Goal: Information Seeking & Learning: Learn about a topic

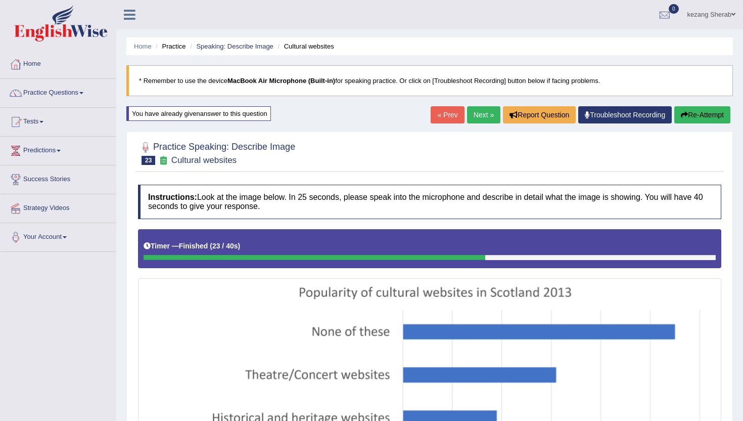
click at [475, 113] on link "Next »" at bounding box center [483, 114] width 33 height 17
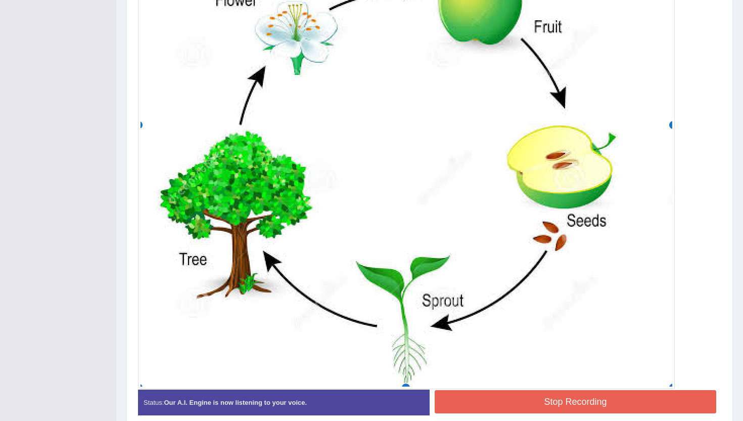
scroll to position [455, 0]
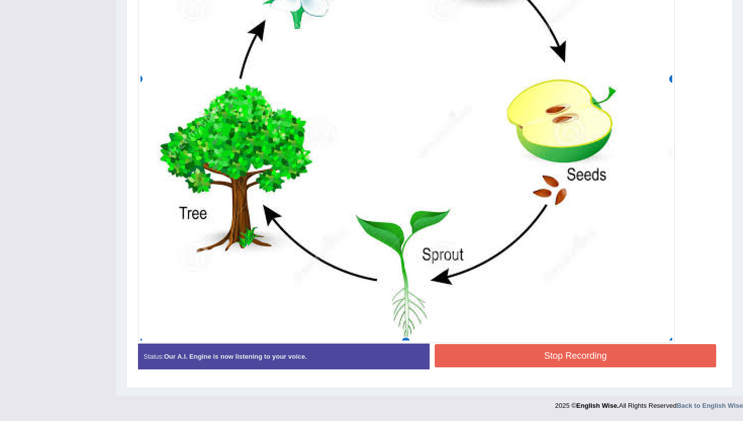
click at [549, 361] on button "Stop Recording" at bounding box center [576, 355] width 282 height 23
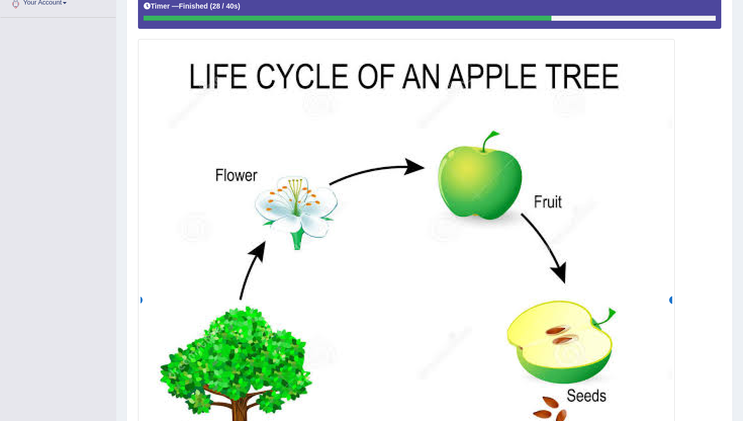
scroll to position [0, 0]
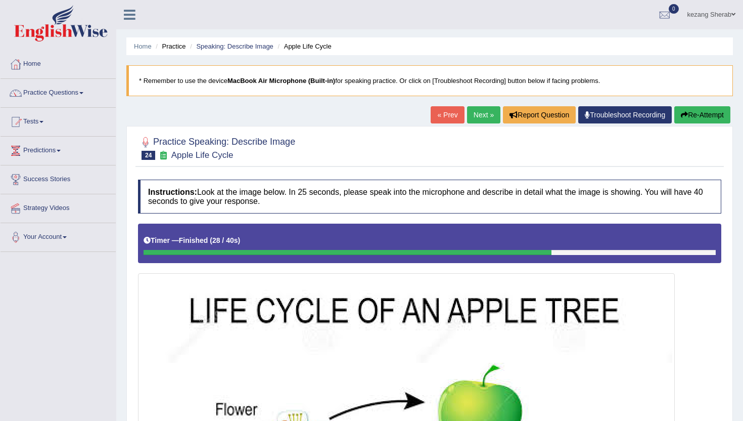
click at [687, 111] on button "Re-Attempt" at bounding box center [702, 114] width 56 height 17
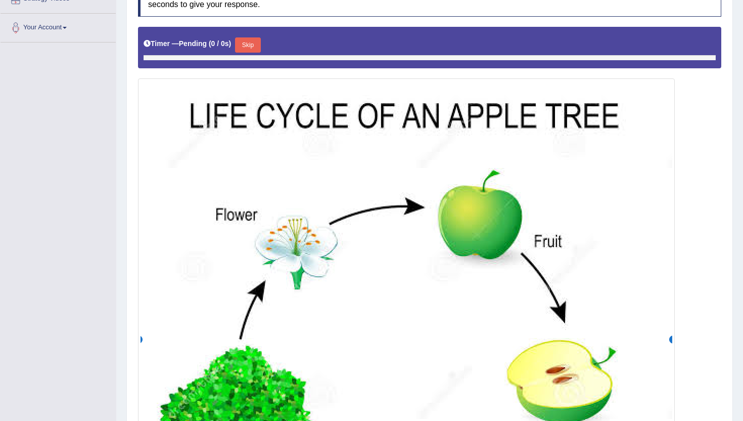
scroll to position [209, 0]
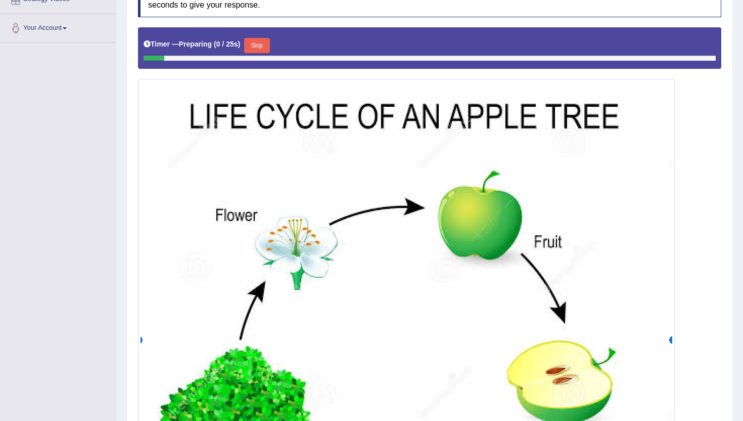
click at [258, 38] on button "Skip" at bounding box center [256, 45] width 25 height 15
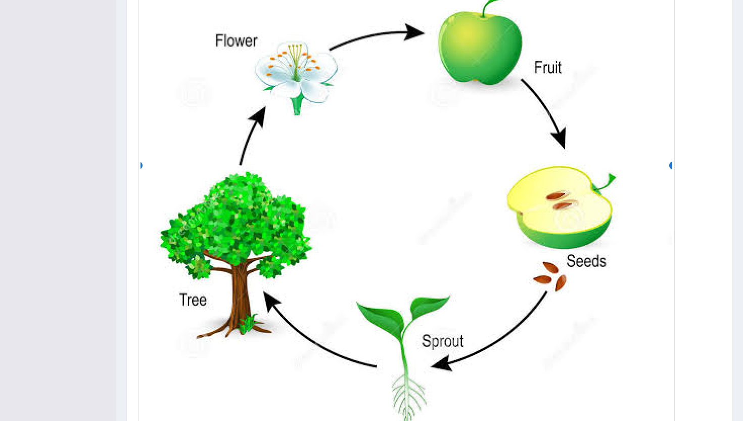
scroll to position [450, 0]
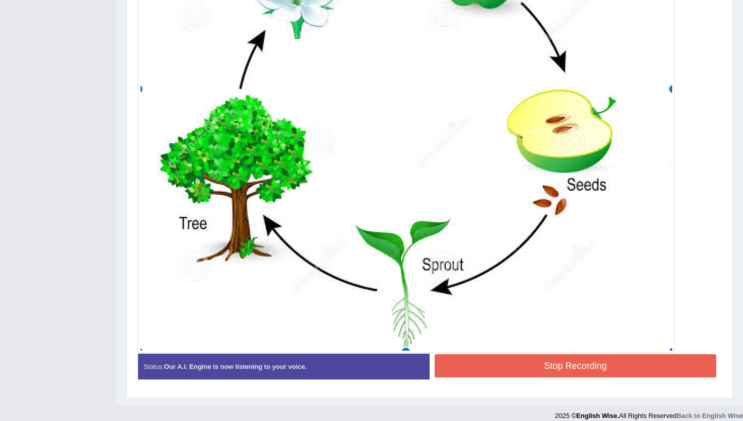
click at [525, 369] on button "Stop Recording" at bounding box center [576, 365] width 282 height 23
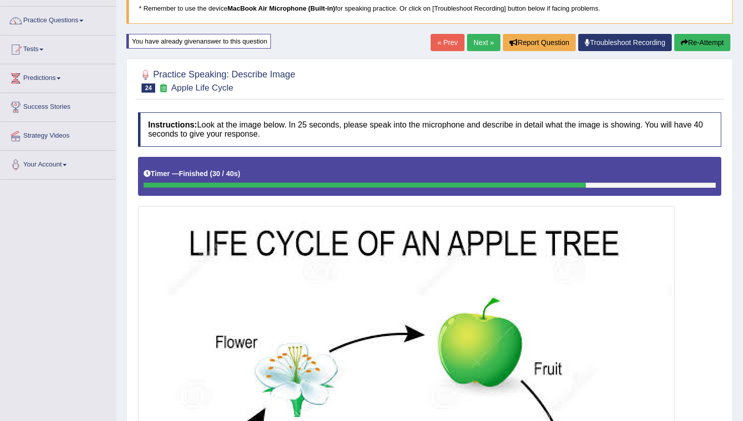
scroll to position [0, 0]
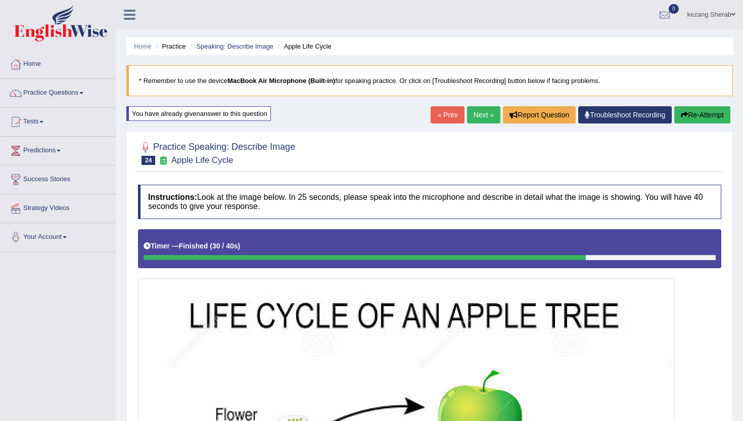
click at [470, 118] on link "Next »" at bounding box center [483, 114] width 33 height 17
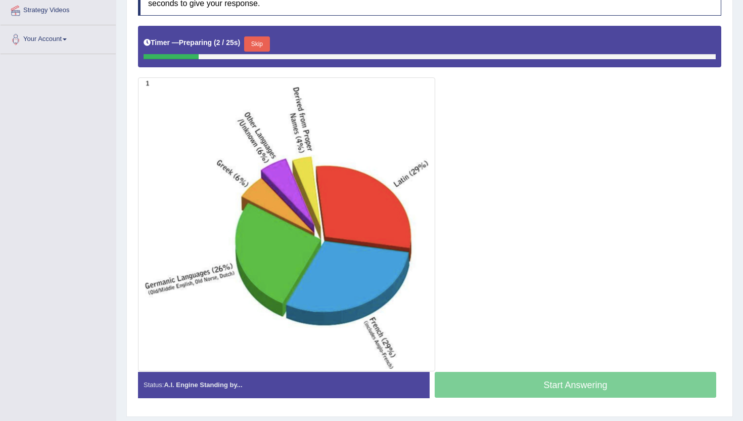
scroll to position [206, 0]
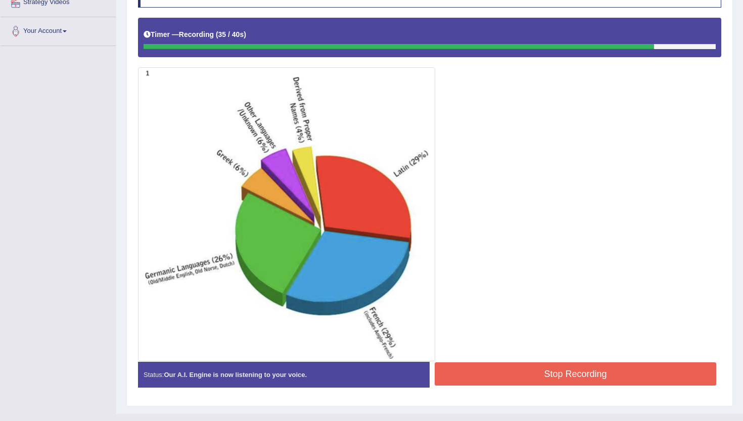
click at [560, 374] on button "Stop Recording" at bounding box center [576, 373] width 282 height 23
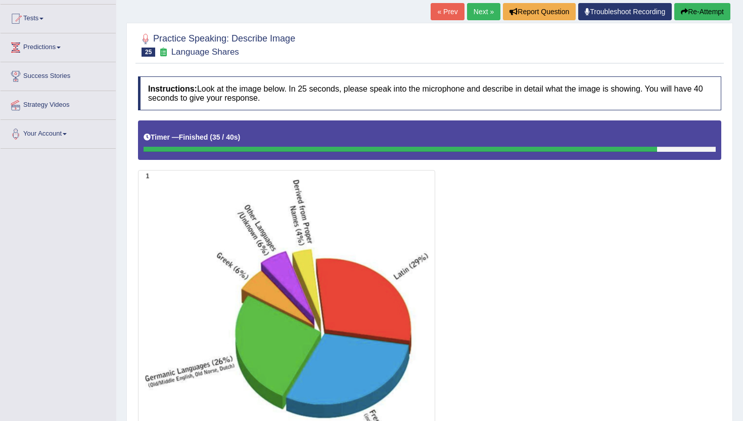
scroll to position [52, 0]
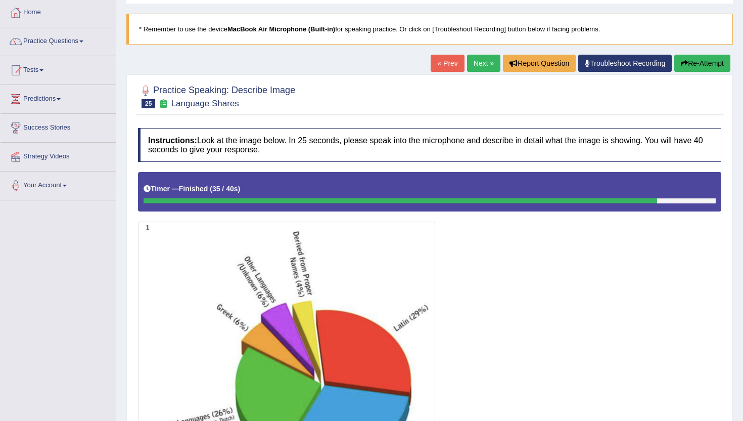
click at [701, 61] on button "Re-Attempt" at bounding box center [702, 63] width 56 height 17
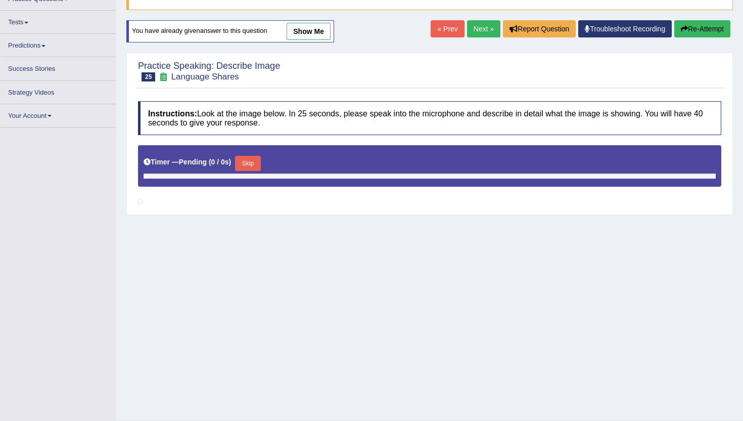
scroll to position [94, 0]
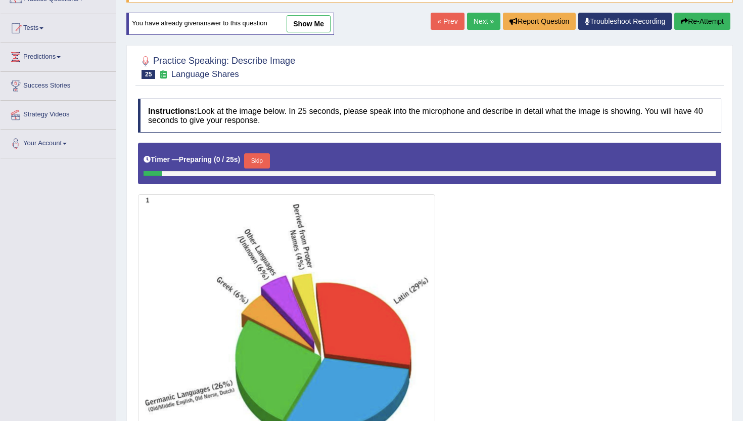
click at [259, 159] on button "Skip" at bounding box center [256, 160] width 25 height 15
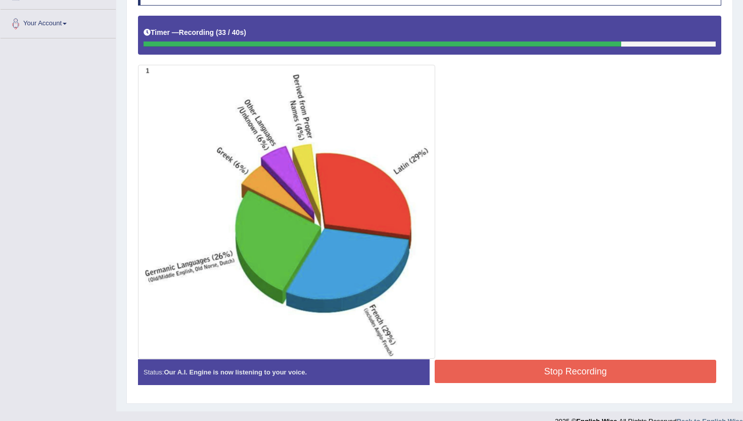
scroll to position [224, 0]
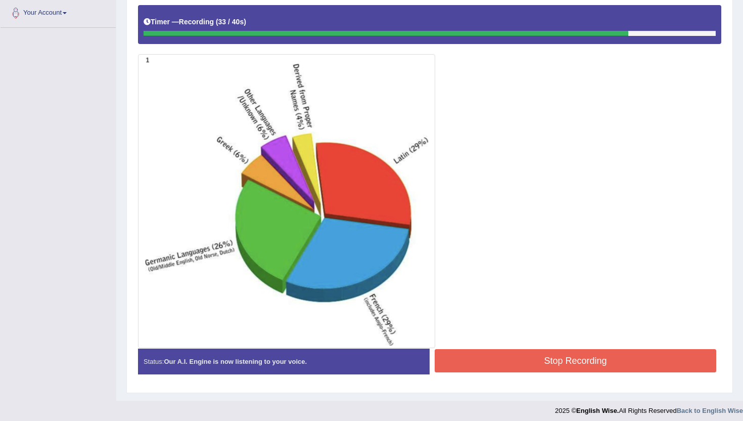
click at [555, 363] on button "Stop Recording" at bounding box center [576, 360] width 282 height 23
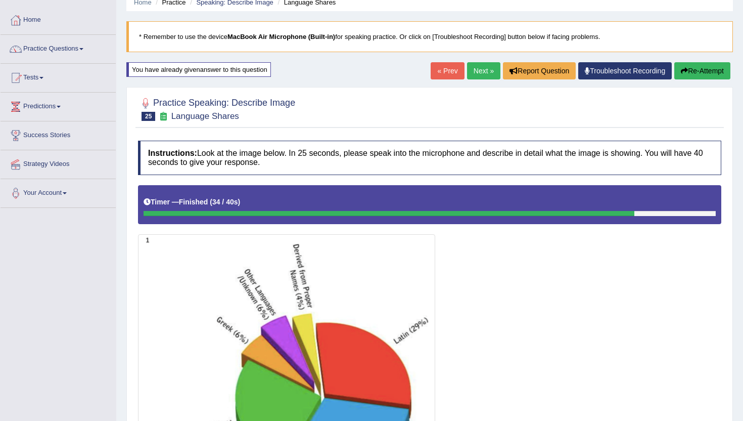
scroll to position [40, 0]
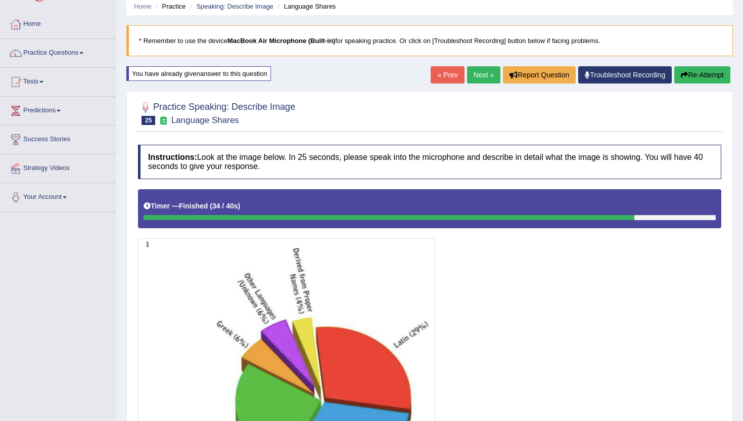
click at [470, 79] on link "Next »" at bounding box center [483, 74] width 33 height 17
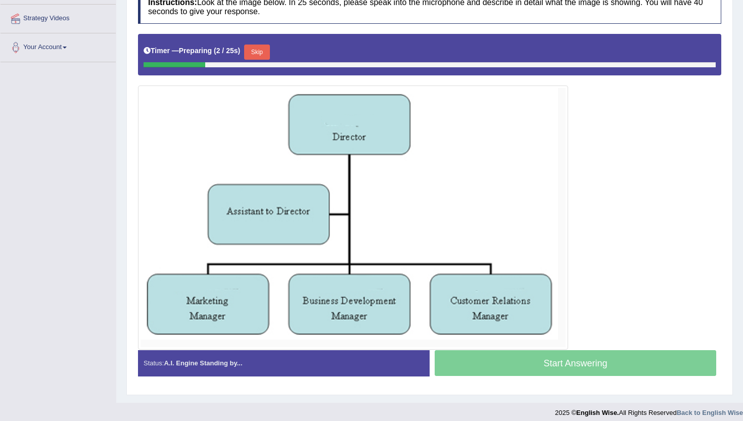
scroll to position [192, 0]
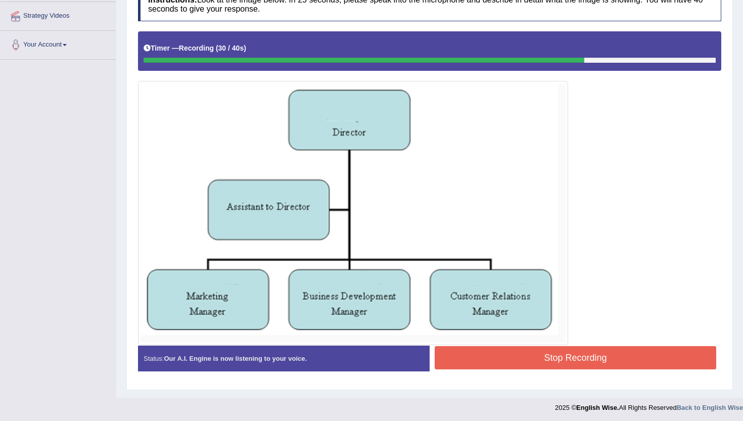
click at [490, 366] on button "Stop Recording" at bounding box center [576, 357] width 282 height 23
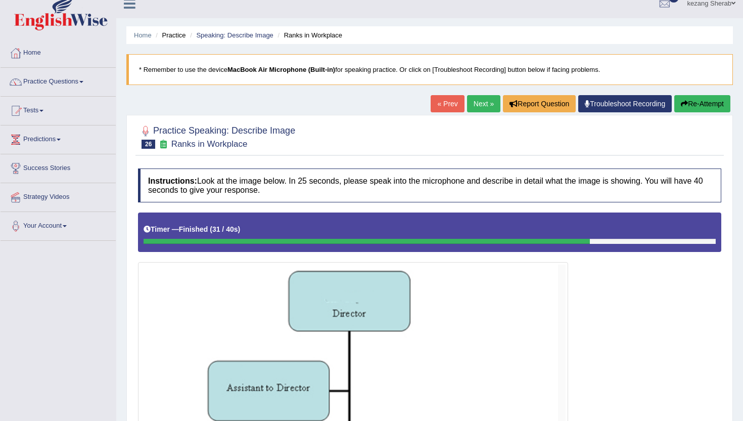
scroll to position [4, 0]
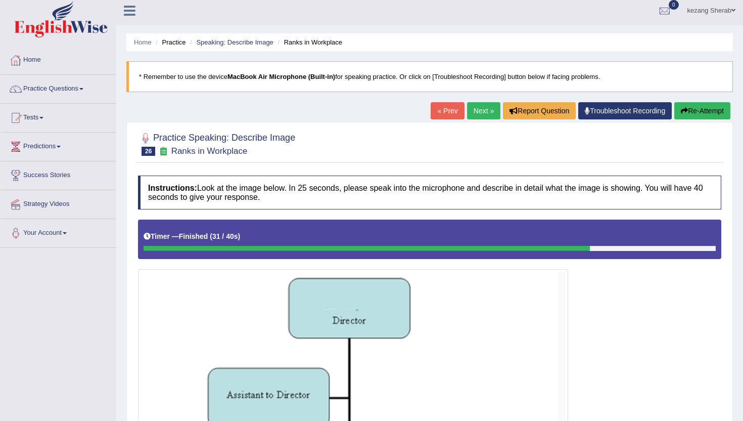
click at [688, 114] on button "Re-Attempt" at bounding box center [702, 110] width 56 height 17
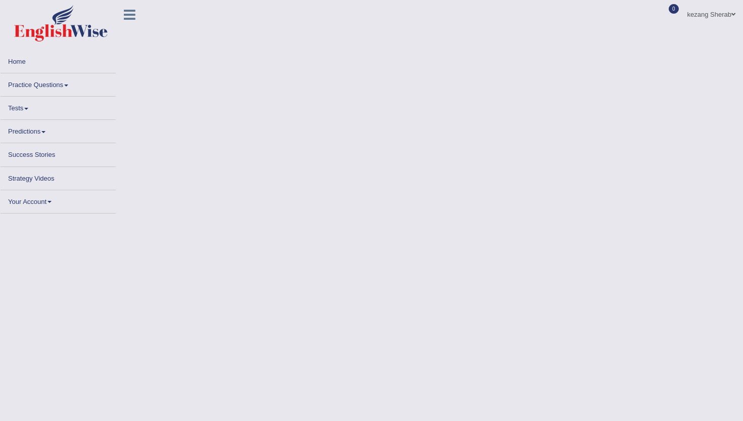
scroll to position [4, 0]
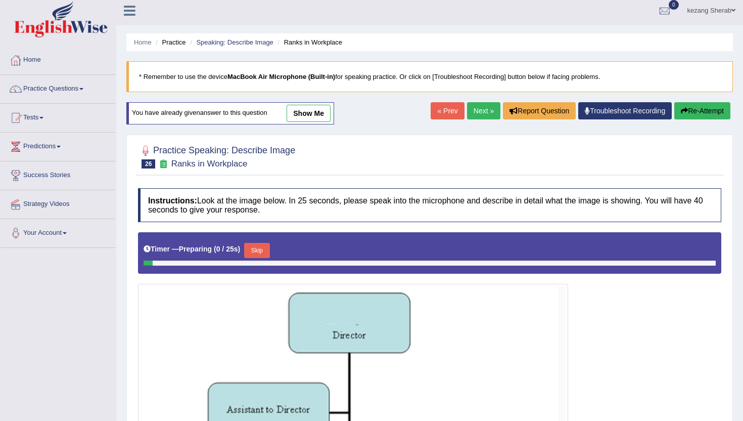
click at [250, 250] on button "Skip" at bounding box center [256, 250] width 25 height 15
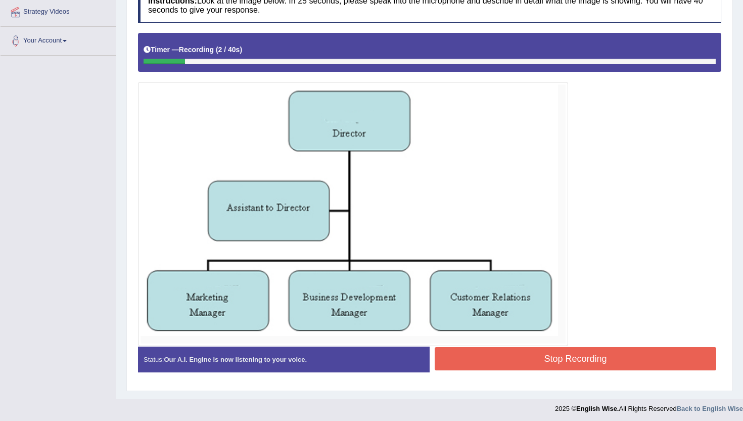
scroll to position [199, 0]
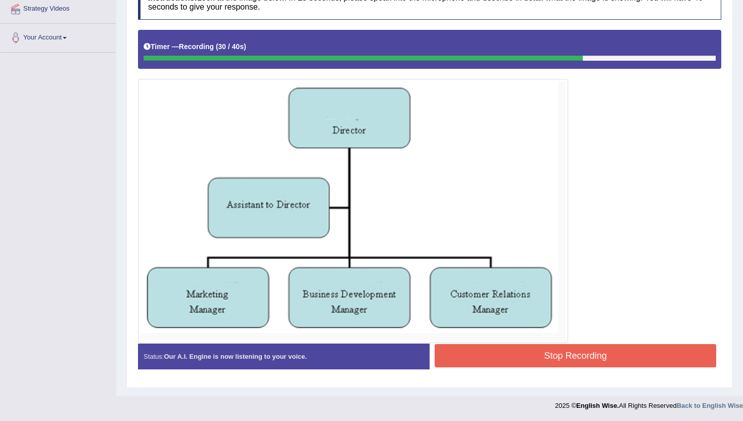
click at [511, 356] on button "Stop Recording" at bounding box center [576, 355] width 282 height 23
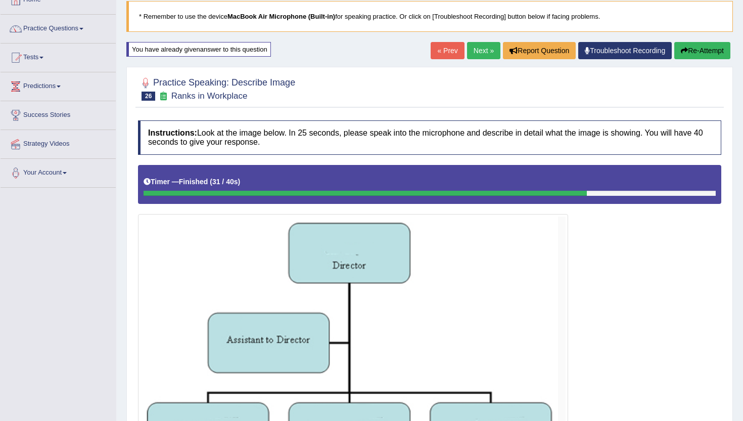
scroll to position [0, 0]
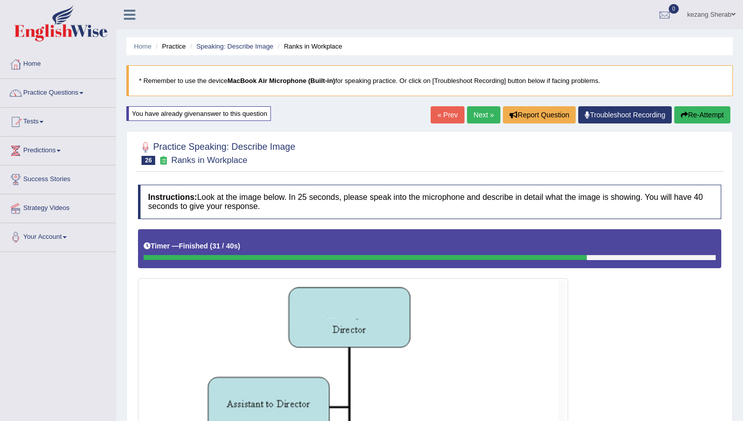
click at [686, 117] on button "Re-Attempt" at bounding box center [702, 114] width 56 height 17
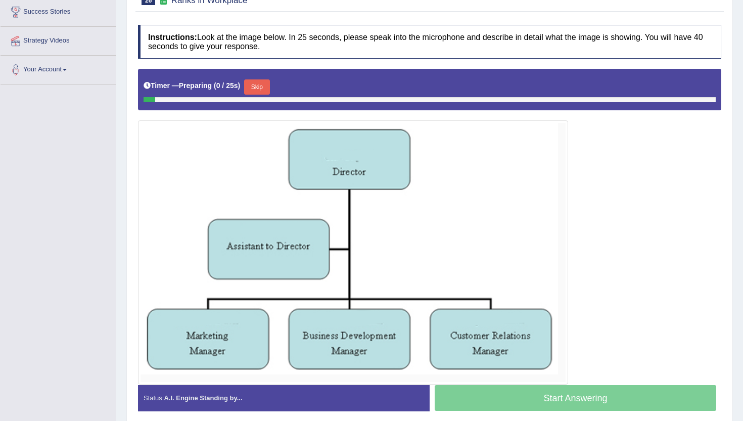
scroll to position [169, 0]
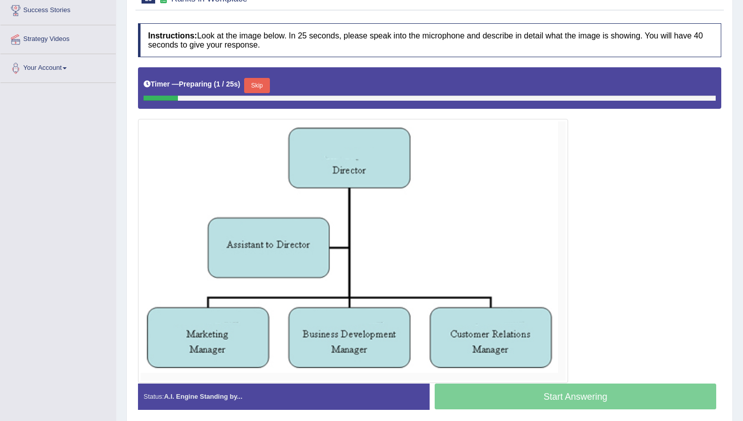
click at [257, 85] on button "Skip" at bounding box center [256, 85] width 25 height 15
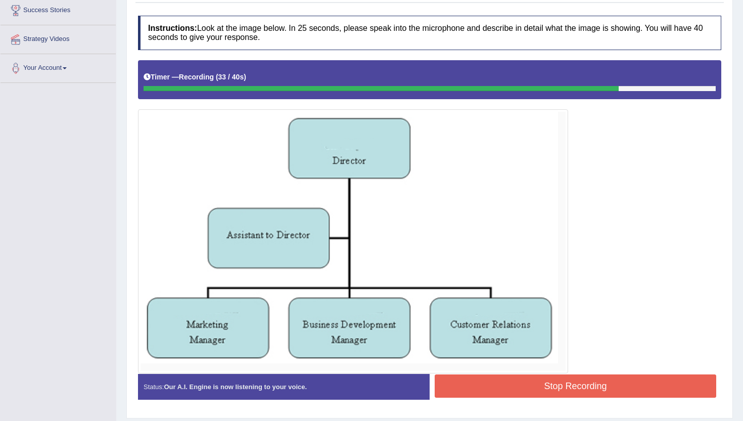
click at [578, 380] on button "Stop Recording" at bounding box center [576, 385] width 282 height 23
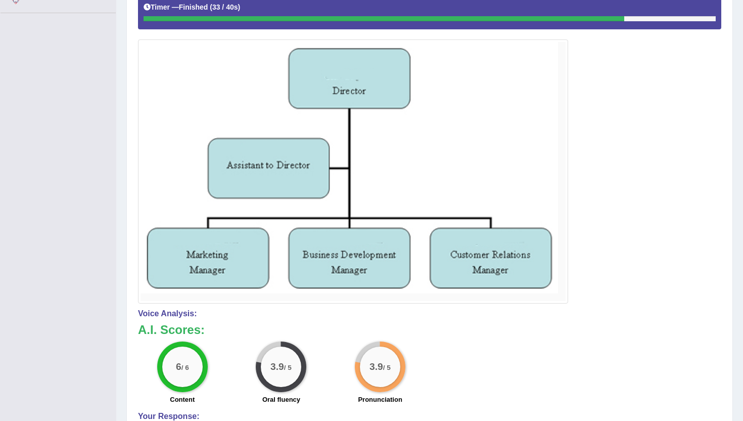
scroll to position [0, 0]
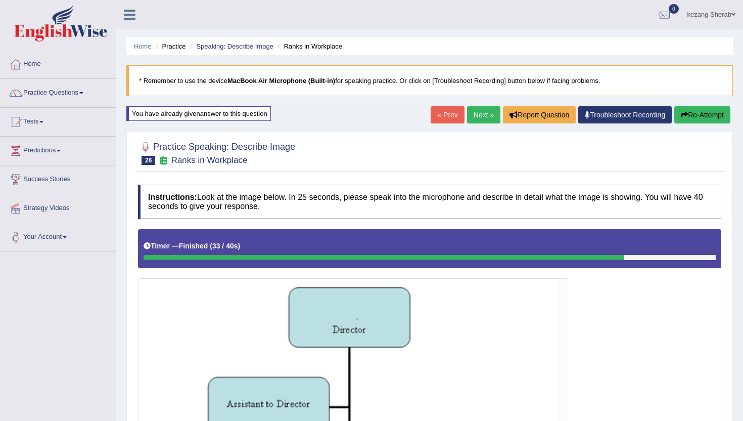
click at [483, 119] on link "Next »" at bounding box center [483, 114] width 33 height 17
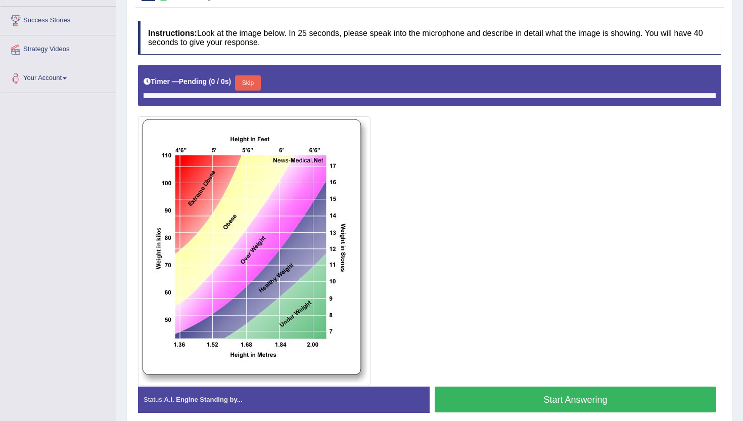
scroll to position [160, 0]
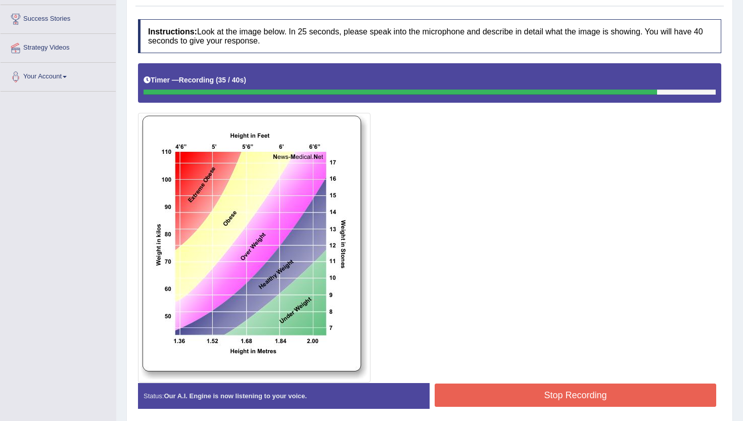
click at [524, 396] on button "Stop Recording" at bounding box center [576, 394] width 282 height 23
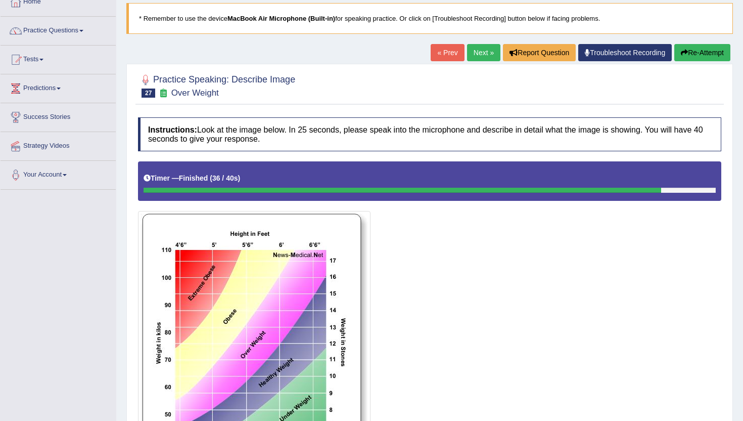
scroll to position [61, 0]
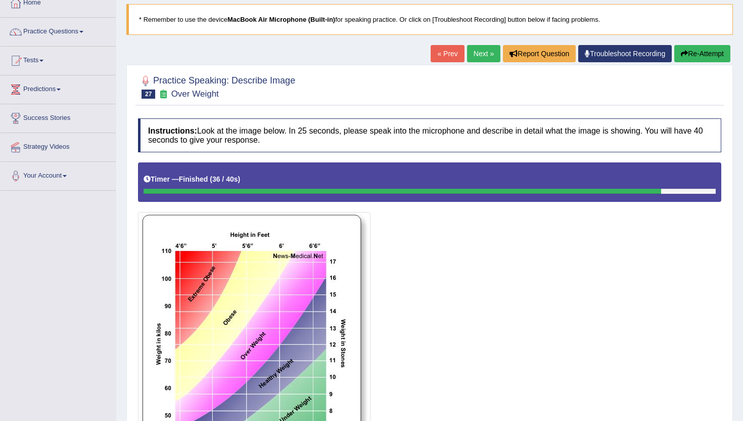
click at [687, 55] on button "Re-Attempt" at bounding box center [702, 53] width 56 height 17
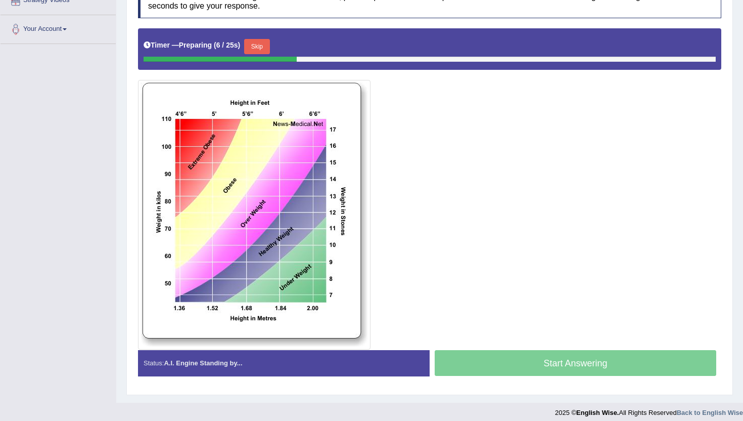
scroll to position [207, 0]
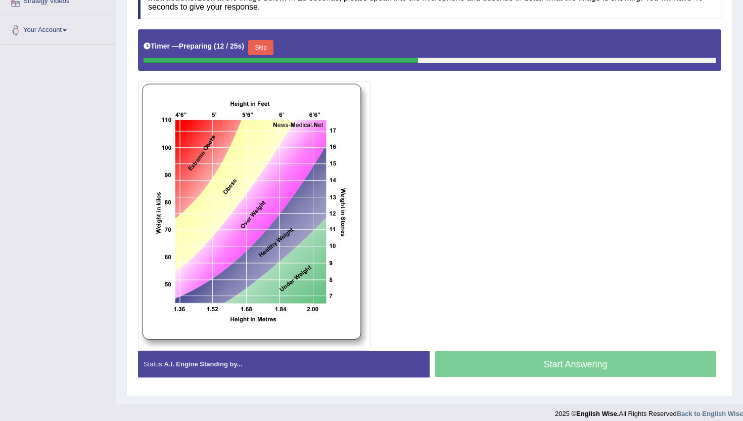
click at [261, 45] on button "Skip" at bounding box center [260, 47] width 25 height 15
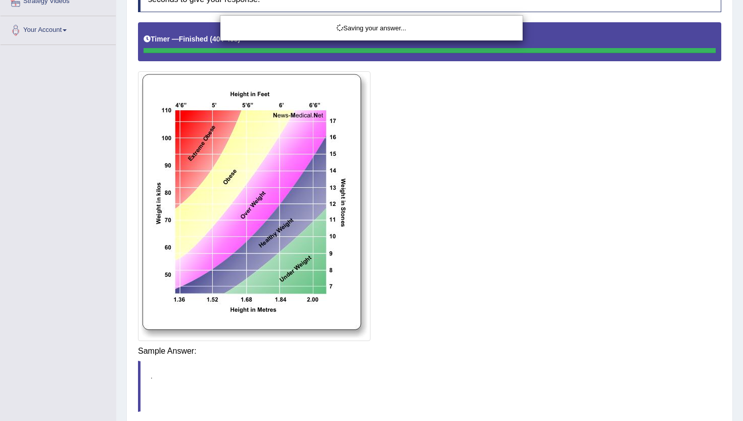
click at [546, 362] on div "Saving your answer..." at bounding box center [371, 210] width 743 height 421
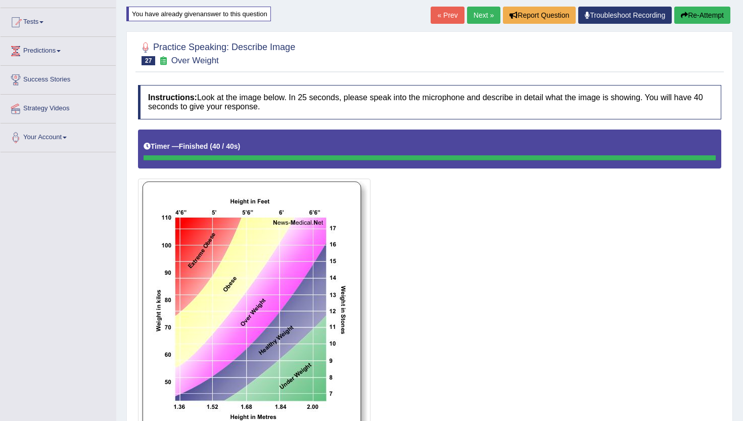
scroll to position [0, 0]
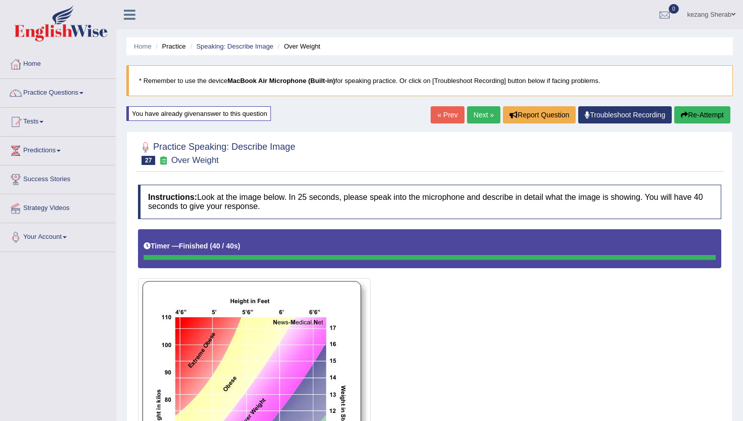
click at [482, 116] on link "Next »" at bounding box center [483, 114] width 33 height 17
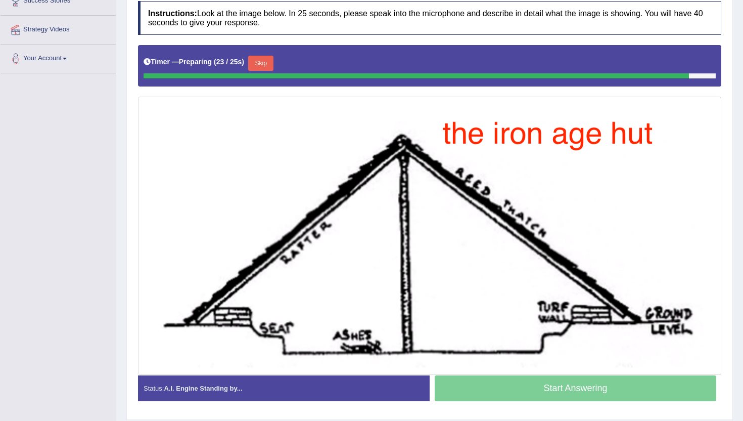
scroll to position [179, 0]
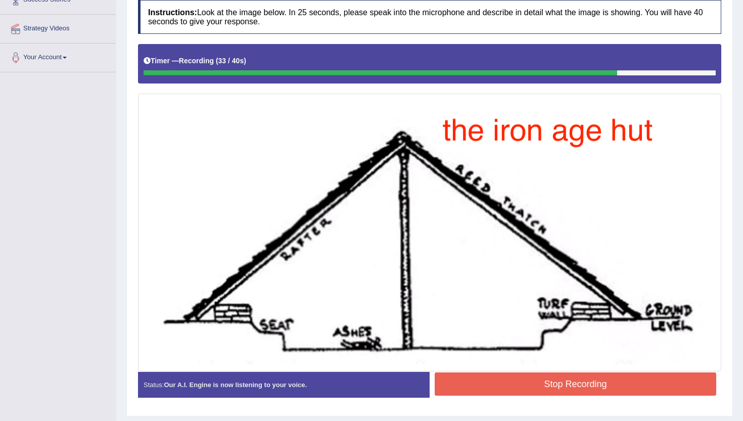
click at [570, 380] on button "Stop Recording" at bounding box center [576, 383] width 282 height 23
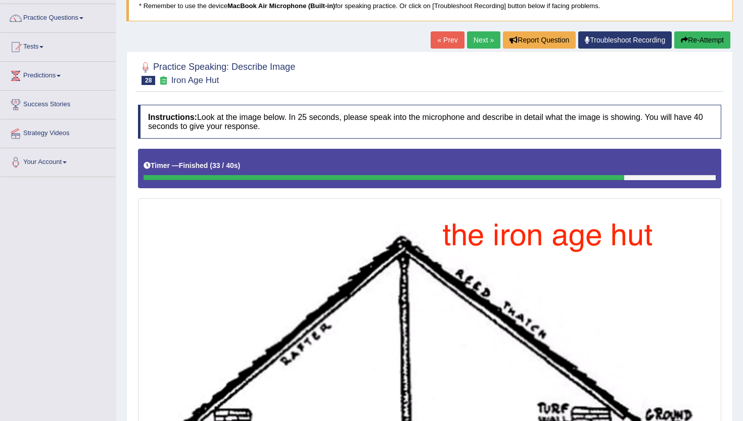
scroll to position [8, 0]
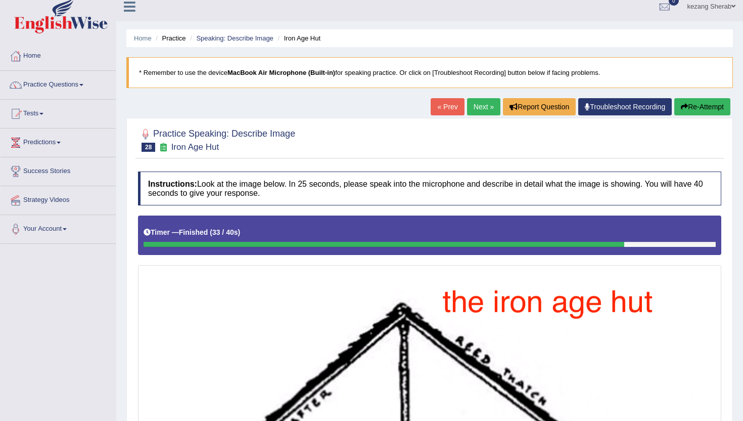
click at [690, 102] on button "Re-Attempt" at bounding box center [702, 106] width 56 height 17
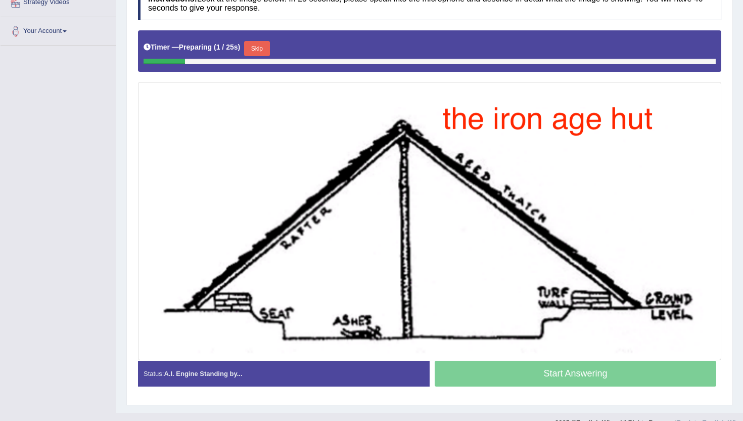
scroll to position [207, 0]
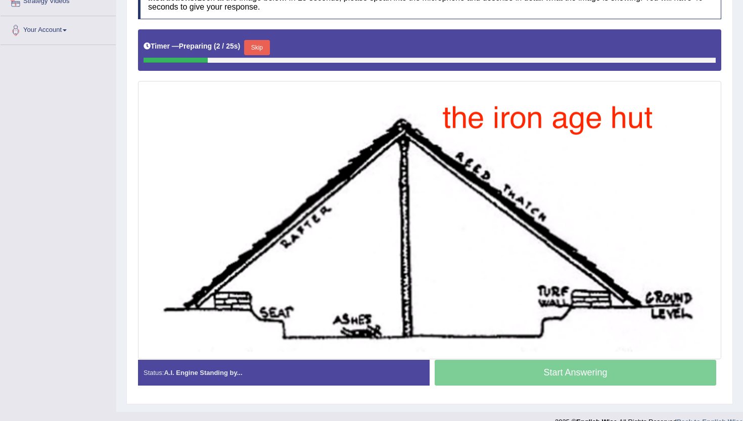
click at [261, 50] on button "Skip" at bounding box center [256, 47] width 25 height 15
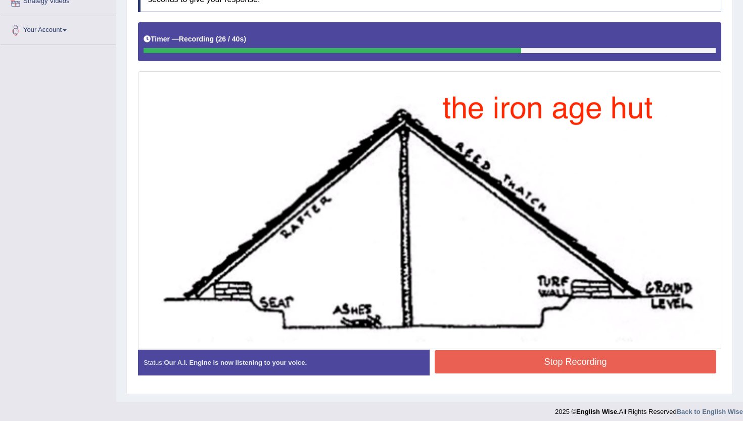
click at [501, 351] on button "Stop Recording" at bounding box center [576, 361] width 282 height 23
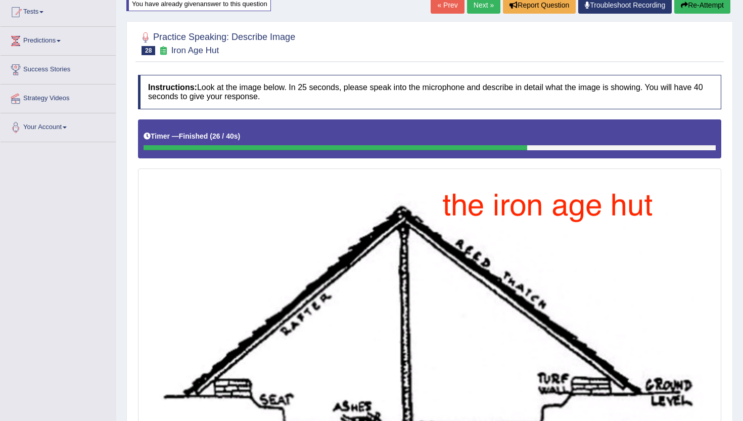
scroll to position [0, 0]
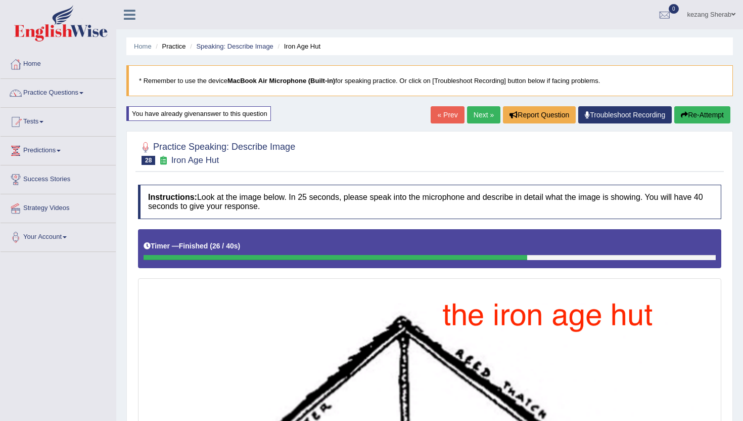
click at [475, 118] on link "Next »" at bounding box center [483, 114] width 33 height 17
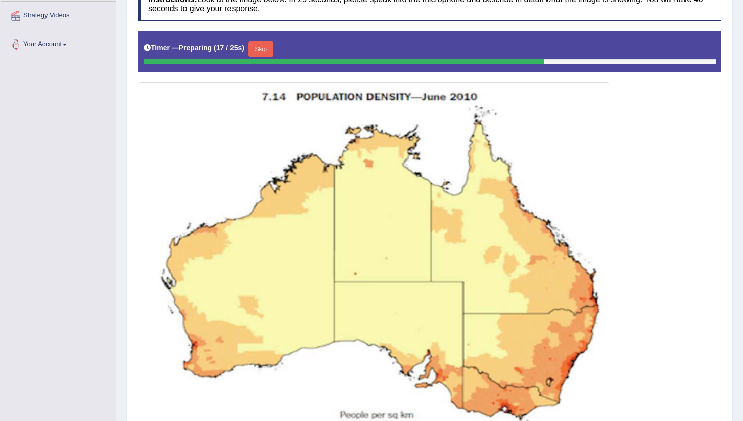
scroll to position [197, 0]
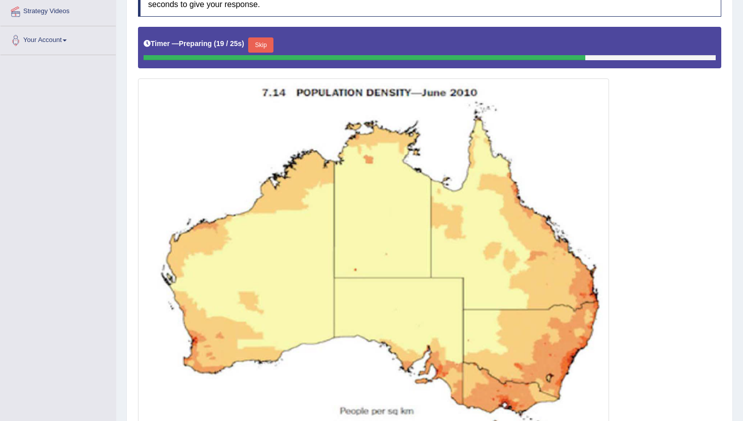
click at [270, 48] on button "Skip" at bounding box center [260, 44] width 25 height 15
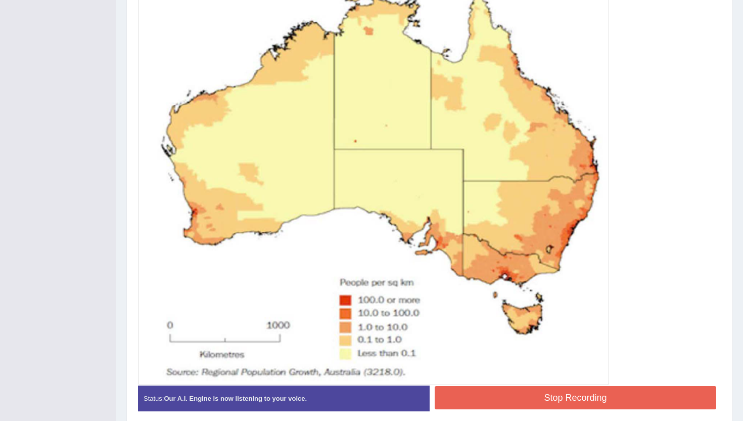
scroll to position [365, 0]
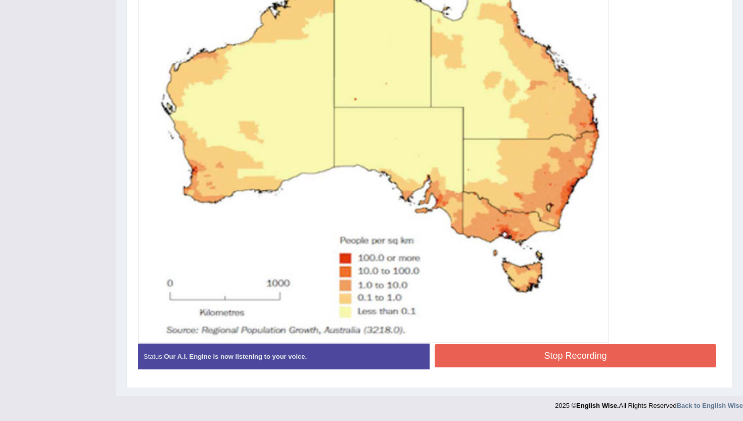
click at [531, 356] on button "Stop Recording" at bounding box center [576, 355] width 282 height 23
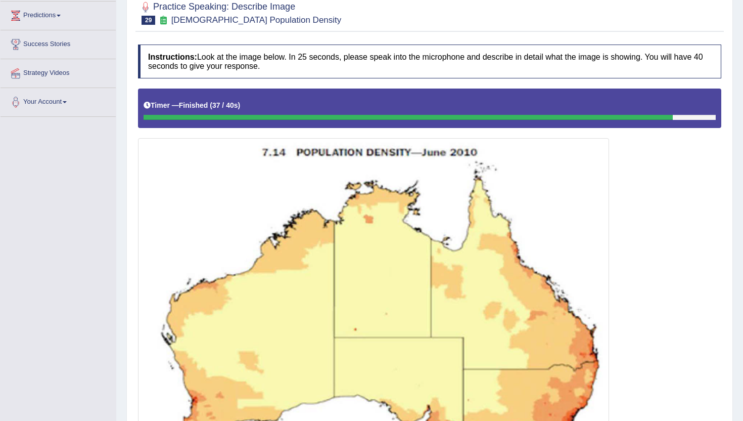
scroll to position [0, 0]
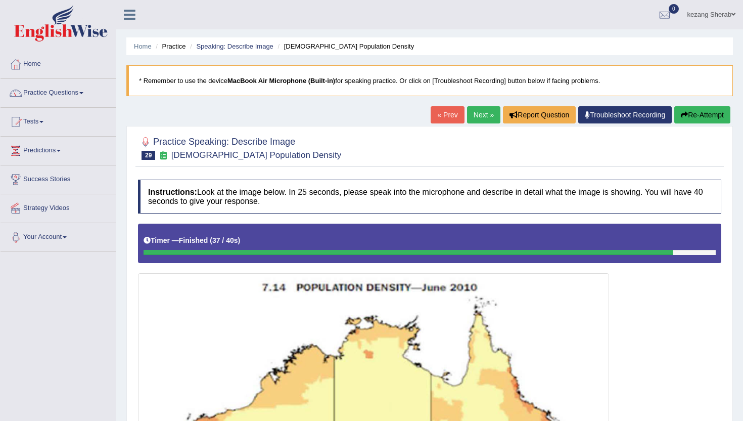
click at [42, 122] on link "Tests" at bounding box center [58, 120] width 115 height 25
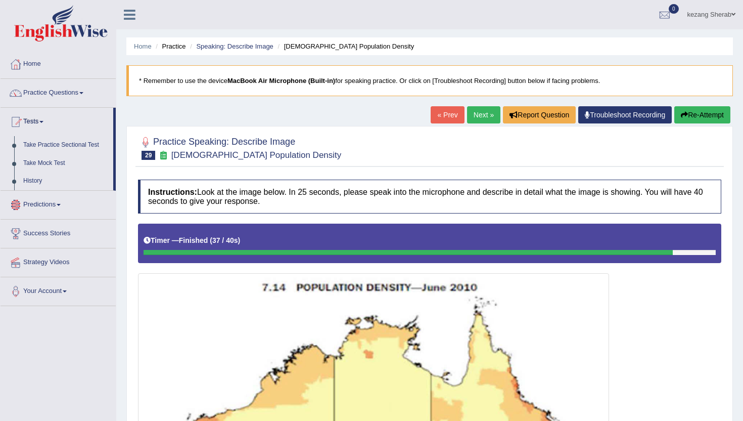
click at [61, 206] on link "Predictions" at bounding box center [58, 203] width 115 height 25
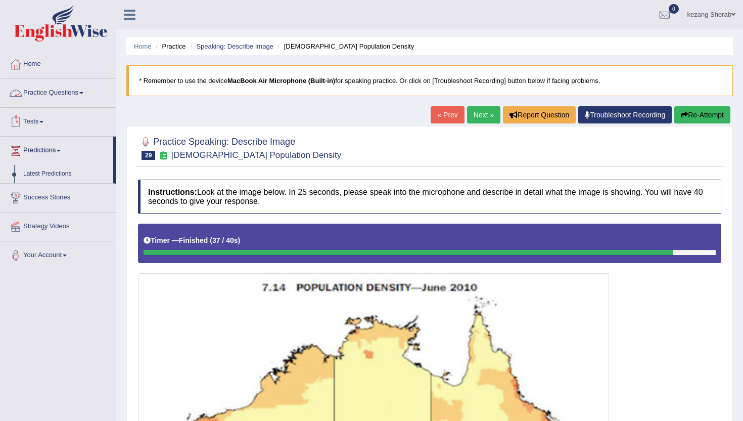
click at [58, 97] on link "Practice Questions" at bounding box center [58, 91] width 115 height 25
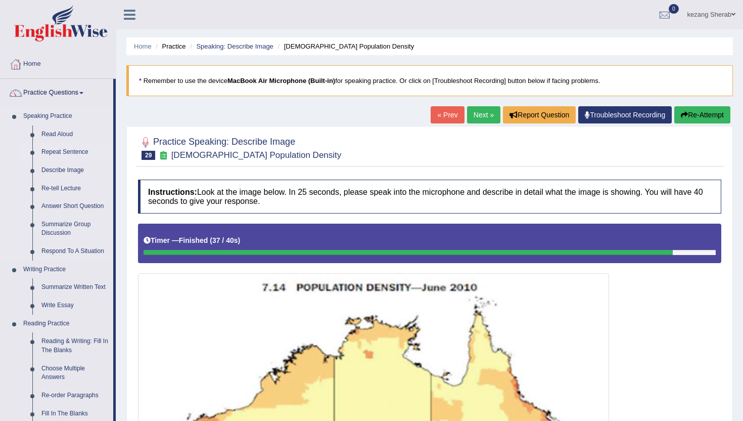
click at [63, 150] on link "Repeat Sentence" at bounding box center [75, 152] width 76 height 18
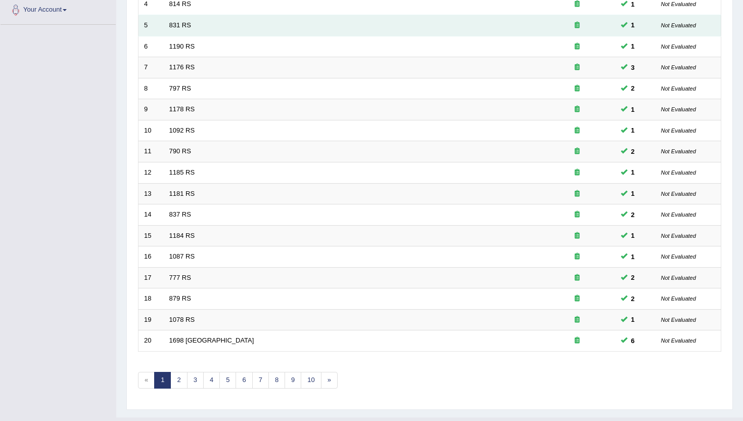
scroll to position [249, 0]
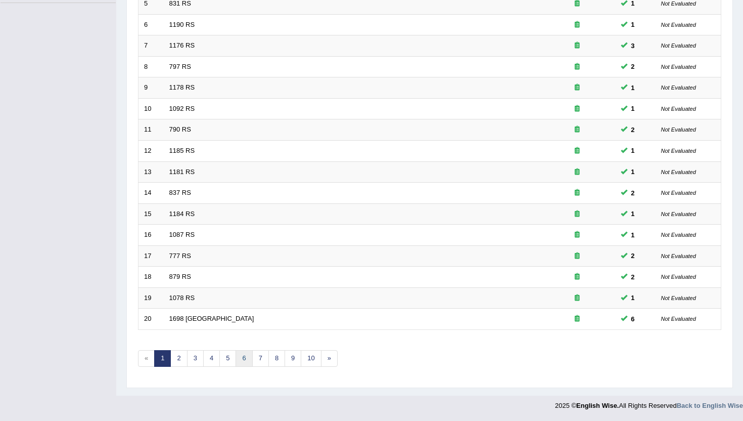
click at [240, 360] on link "6" at bounding box center [244, 358] width 17 height 17
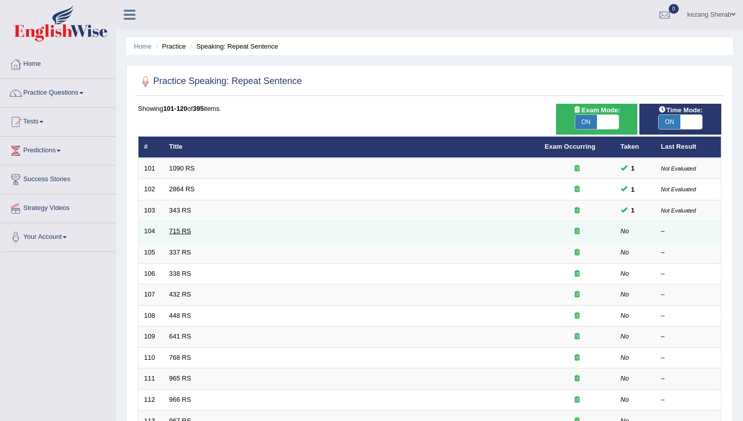
click at [176, 229] on link "715 RS" at bounding box center [180, 231] width 22 height 8
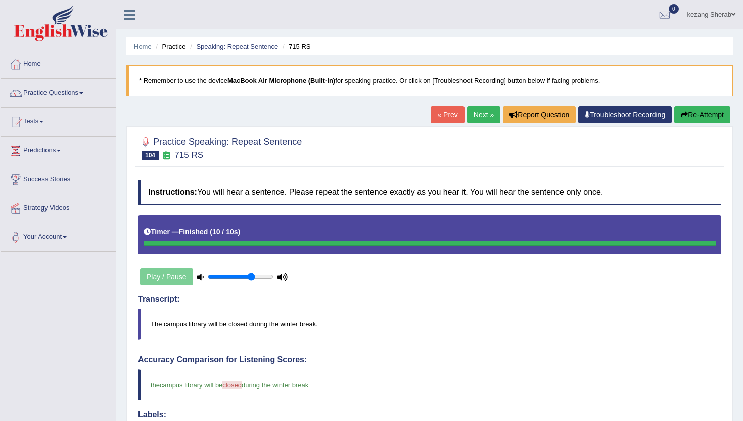
click at [468, 118] on link "Next »" at bounding box center [483, 114] width 33 height 17
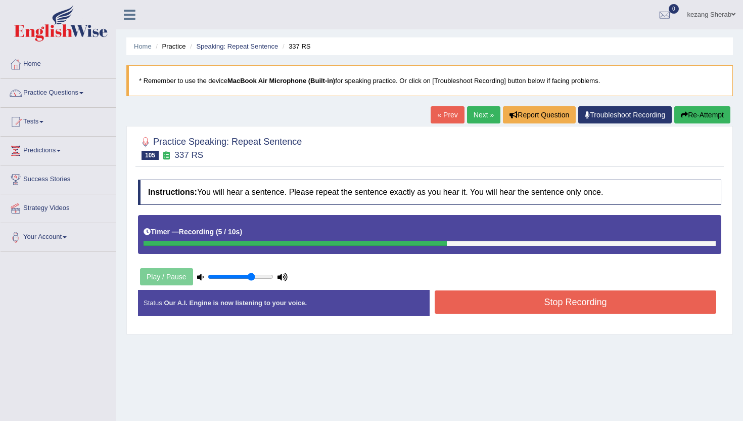
click at [495, 307] on button "Stop Recording" at bounding box center [576, 301] width 282 height 23
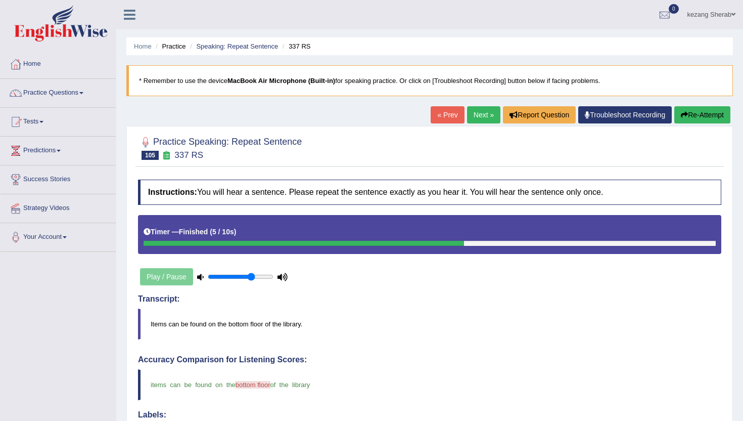
click at [477, 111] on link "Next »" at bounding box center [483, 114] width 33 height 17
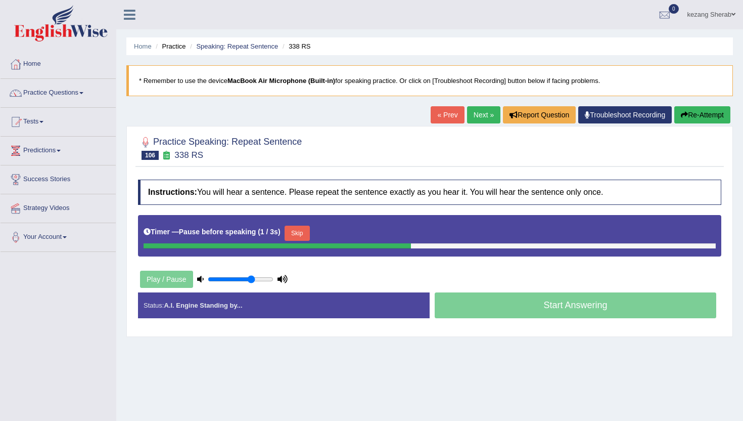
click at [299, 232] on button "Skip" at bounding box center [297, 232] width 25 height 15
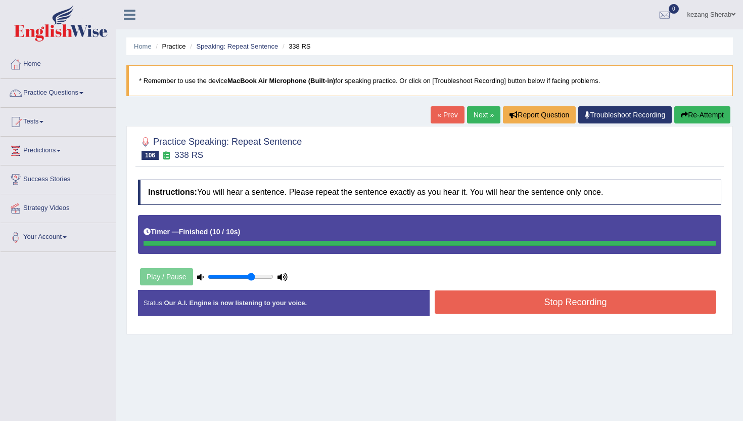
click at [544, 299] on button "Stop Recording" at bounding box center [576, 301] width 282 height 23
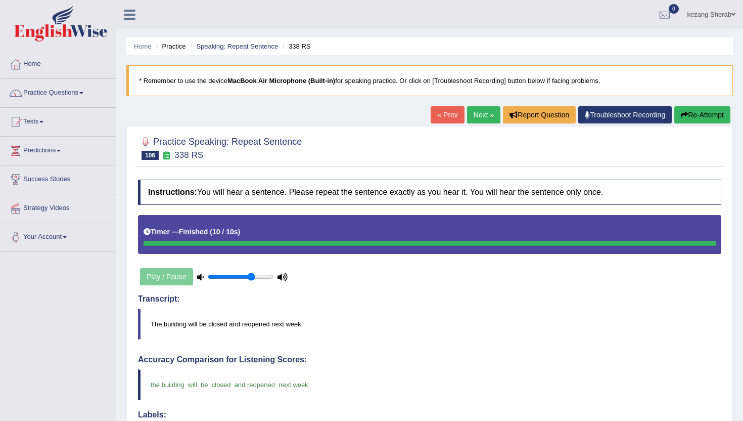
click at [472, 111] on link "Next »" at bounding box center [483, 114] width 33 height 17
click at [470, 116] on link "Next »" at bounding box center [483, 114] width 33 height 17
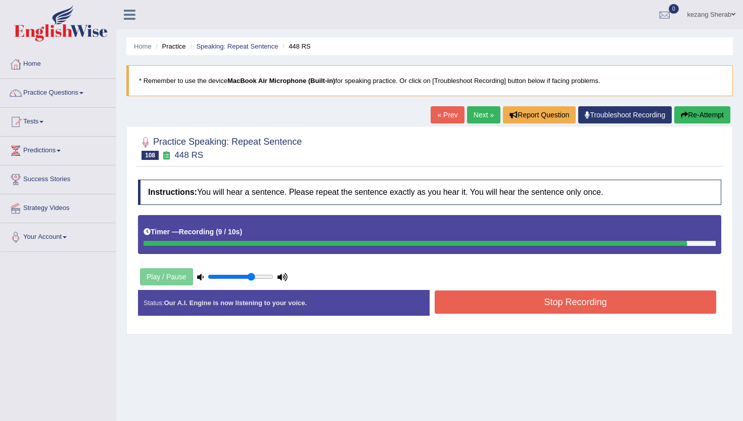
click at [493, 306] on button "Stop Recording" at bounding box center [576, 301] width 282 height 23
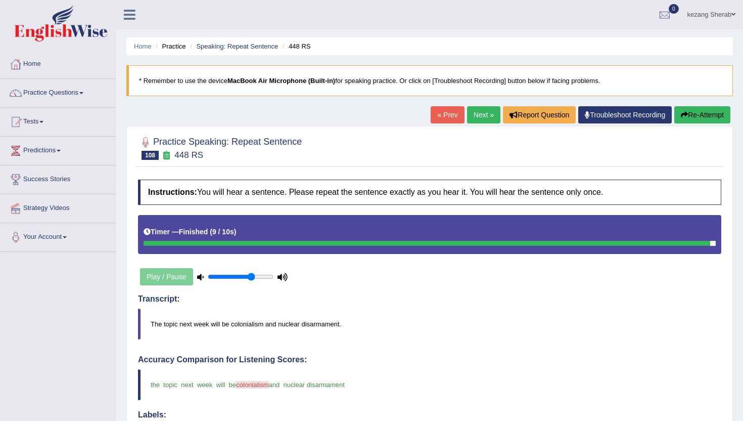
click at [683, 119] on button "Re-Attempt" at bounding box center [702, 114] width 56 height 17
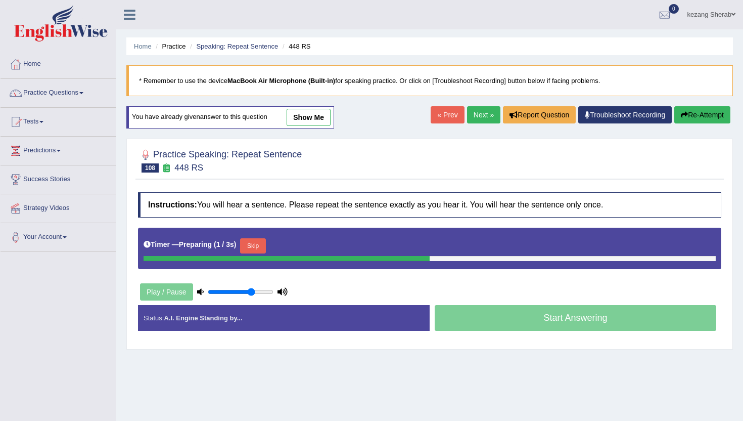
click at [259, 245] on button "Skip" at bounding box center [252, 245] width 25 height 15
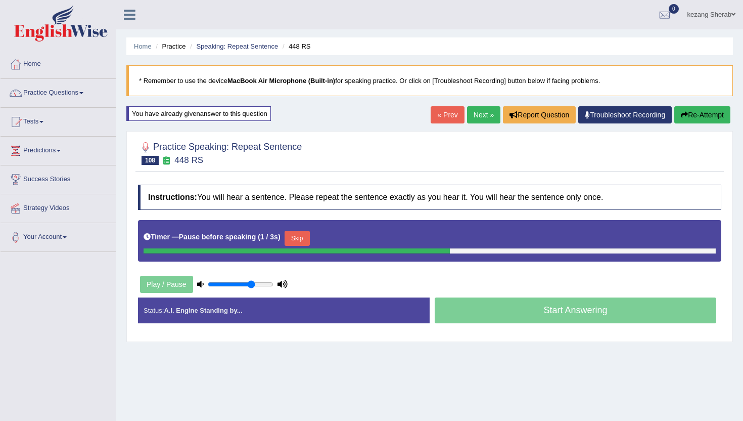
click at [302, 234] on button "Skip" at bounding box center [297, 237] width 25 height 15
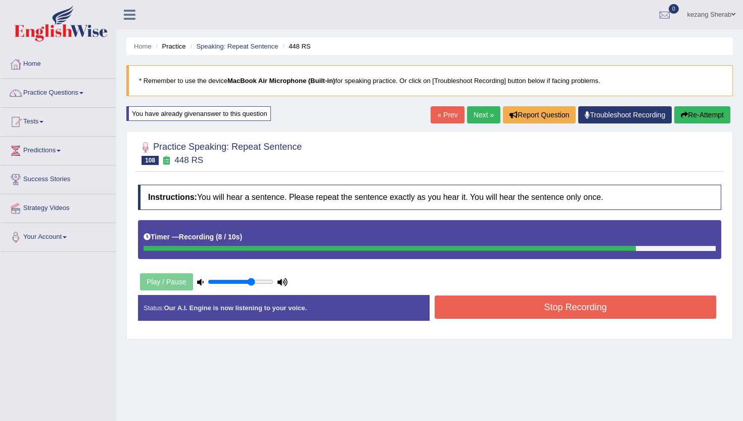
click at [479, 313] on button "Stop Recording" at bounding box center [576, 306] width 282 height 23
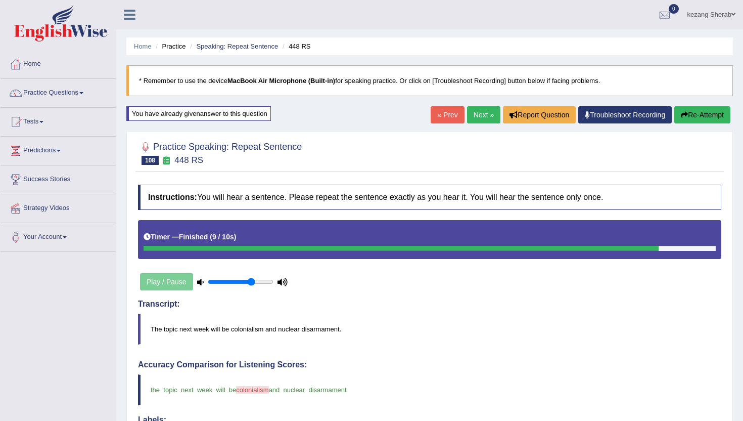
click at [687, 114] on button "Re-Attempt" at bounding box center [702, 114] width 56 height 17
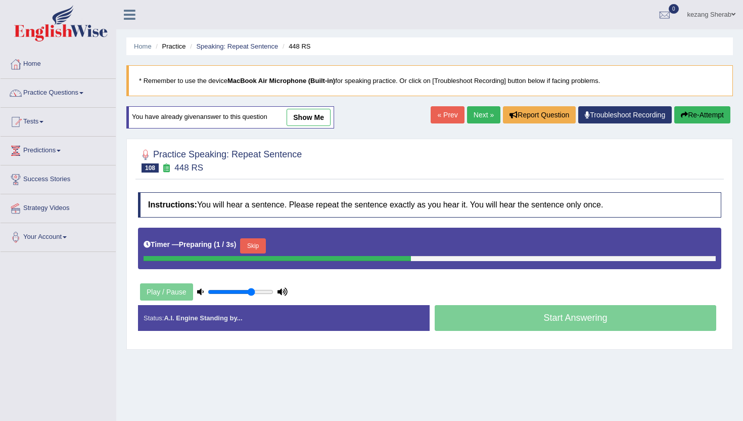
click at [257, 247] on button "Skip" at bounding box center [252, 245] width 25 height 15
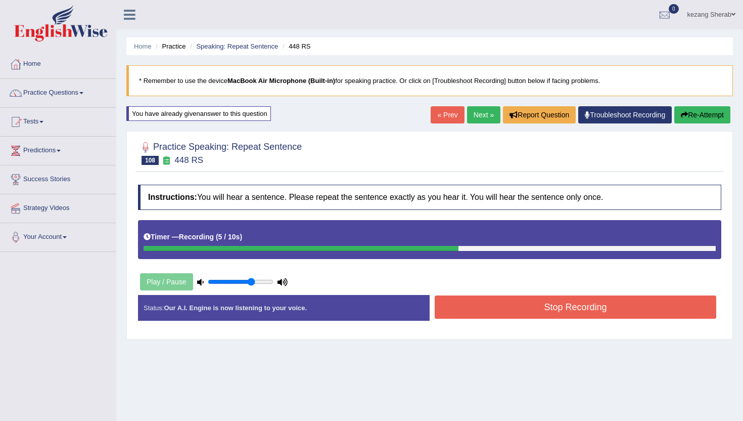
click at [541, 310] on button "Stop Recording" at bounding box center [576, 306] width 282 height 23
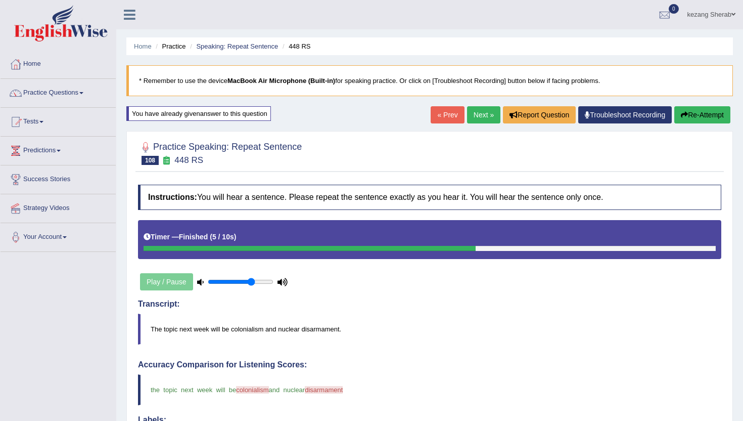
click at [473, 111] on link "Next »" at bounding box center [483, 114] width 33 height 17
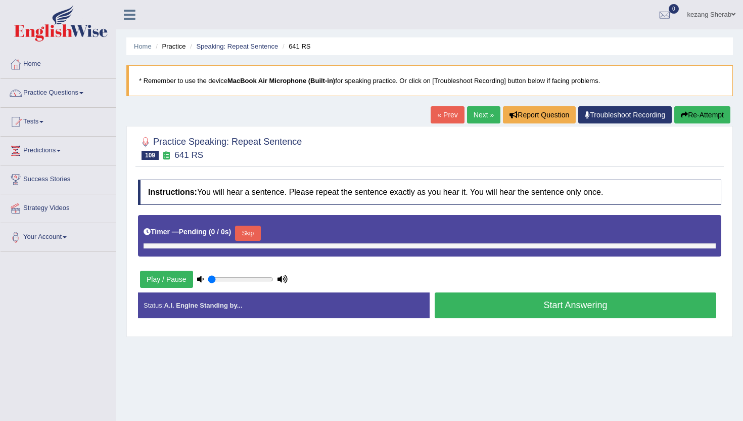
type input "0.7"
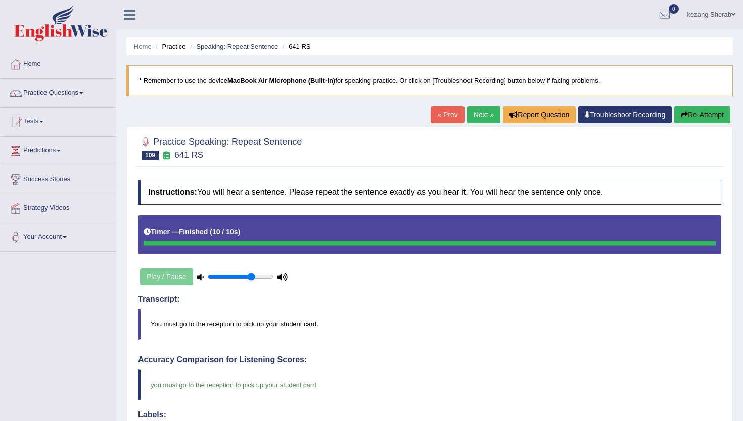
click at [468, 113] on link "Next »" at bounding box center [483, 114] width 33 height 17
click at [687, 119] on button "Re-Attempt" at bounding box center [702, 114] width 56 height 17
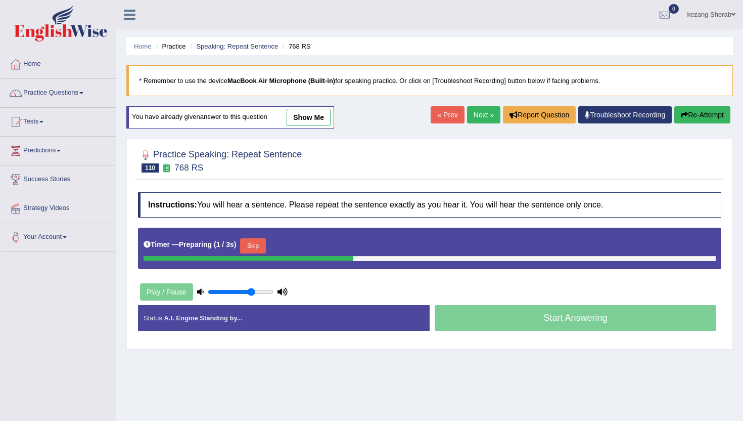
click at [260, 245] on button "Skip" at bounding box center [252, 245] width 25 height 15
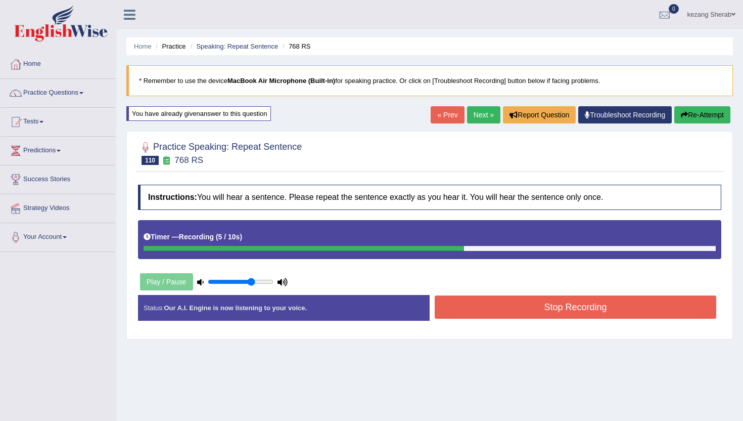
click at [522, 315] on button "Stop Recording" at bounding box center [576, 306] width 282 height 23
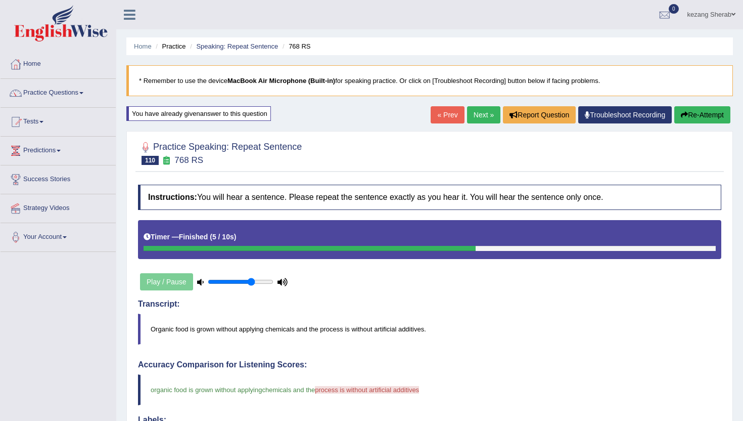
click at [478, 112] on link "Next »" at bounding box center [483, 114] width 33 height 17
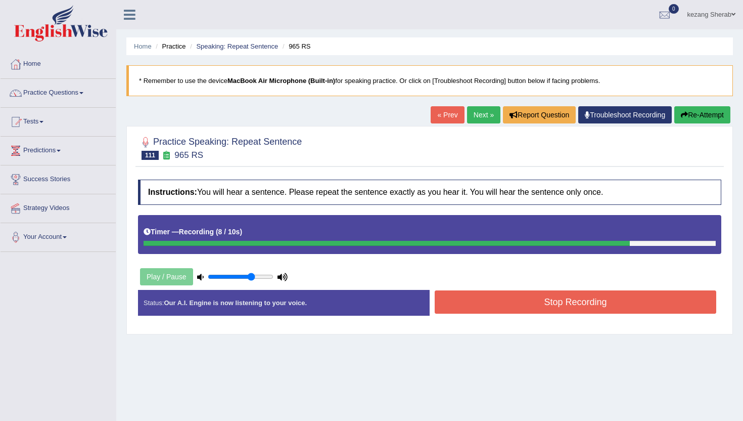
click at [568, 301] on button "Stop Recording" at bounding box center [576, 301] width 282 height 23
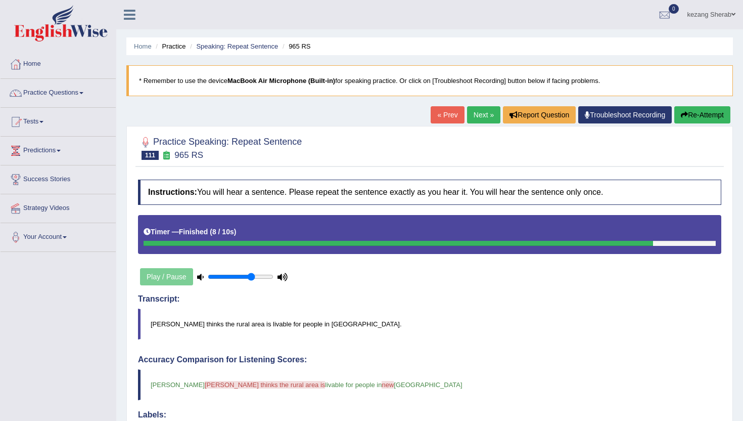
click at [482, 110] on link "Next »" at bounding box center [483, 114] width 33 height 17
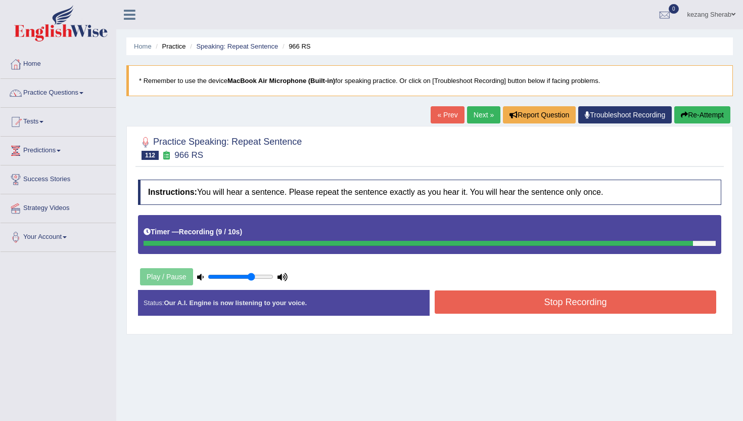
click at [510, 309] on button "Stop Recording" at bounding box center [576, 301] width 282 height 23
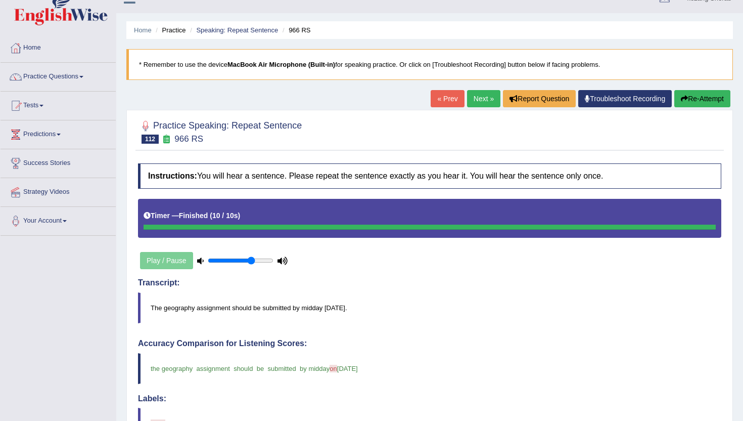
scroll to position [28, 0]
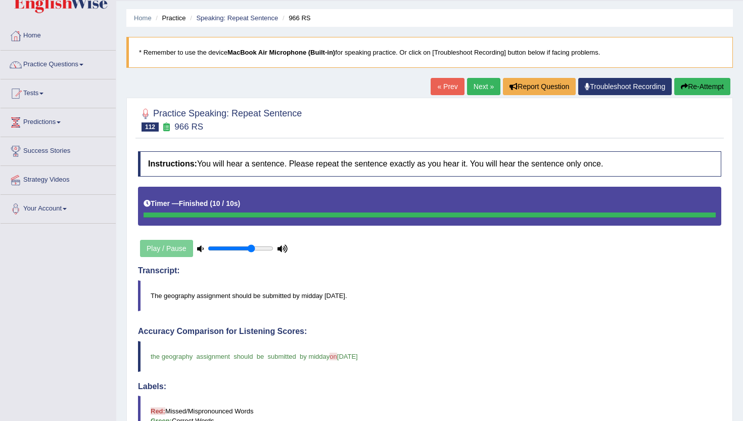
click at [508, 118] on div at bounding box center [429, 119] width 583 height 31
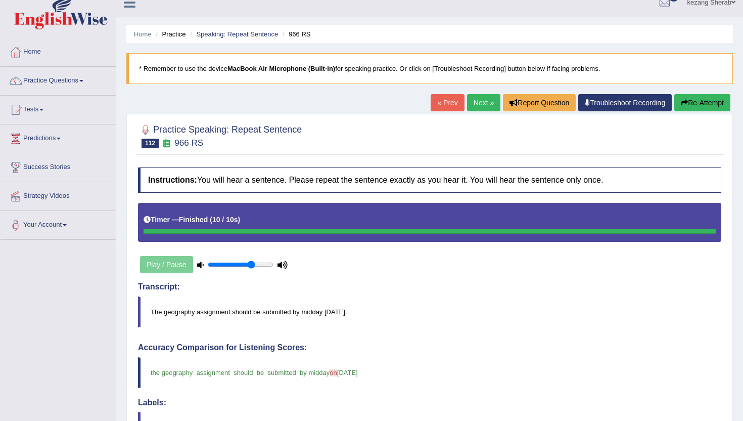
scroll to position [0, 0]
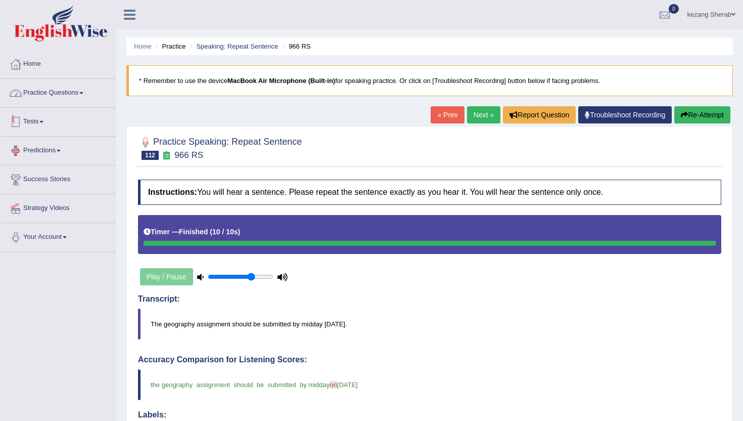
click at [50, 91] on link "Practice Questions" at bounding box center [58, 91] width 115 height 25
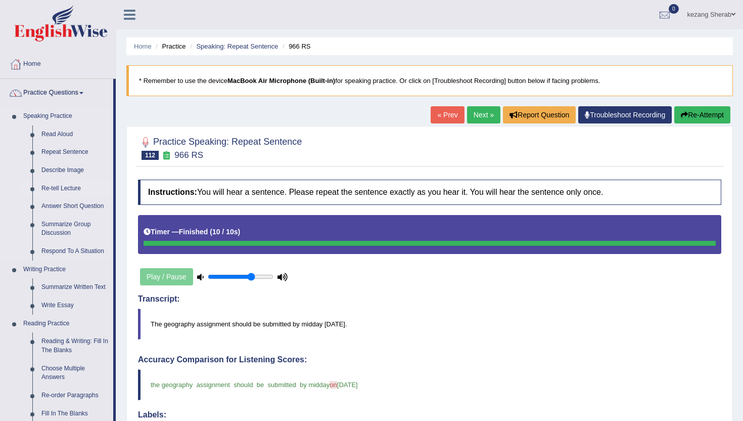
click at [53, 187] on link "Re-tell Lecture" at bounding box center [75, 188] width 76 height 18
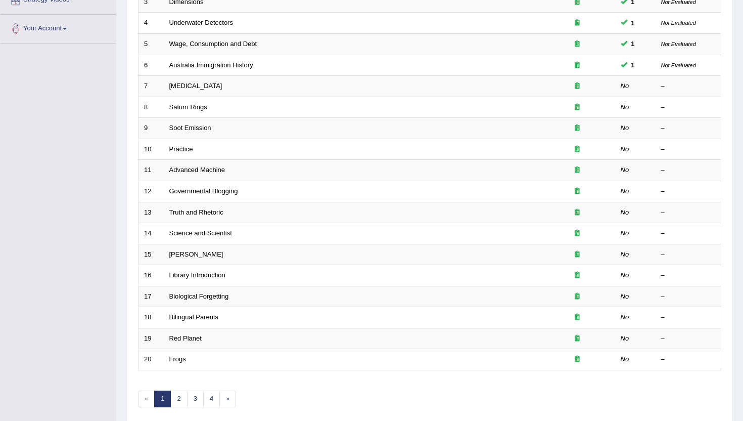
scroll to position [197, 0]
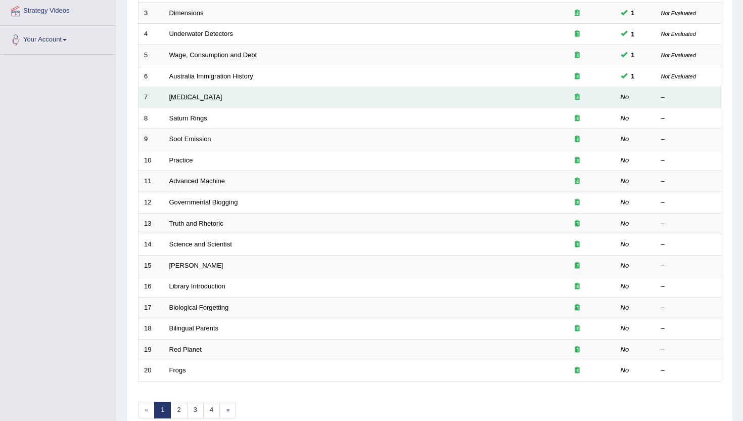
click at [174, 100] on link "Language Disorder" at bounding box center [195, 97] width 53 height 8
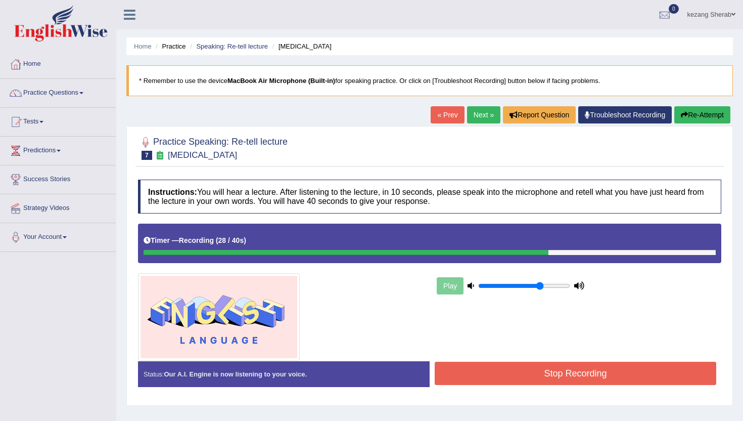
click at [504, 364] on button "Stop Recording" at bounding box center [576, 372] width 282 height 23
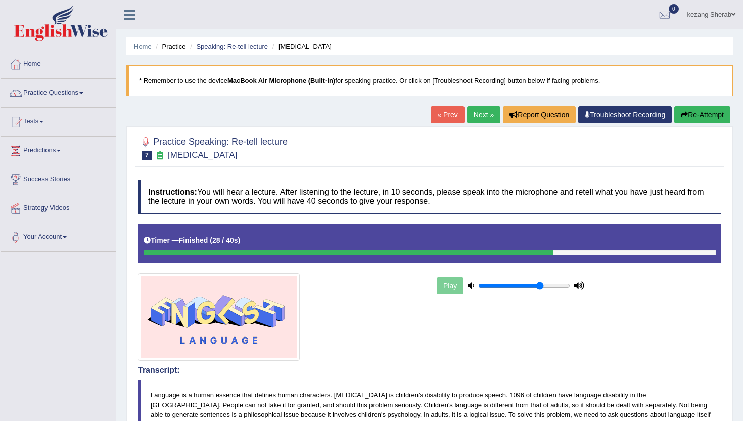
click at [473, 121] on link "Next »" at bounding box center [483, 114] width 33 height 17
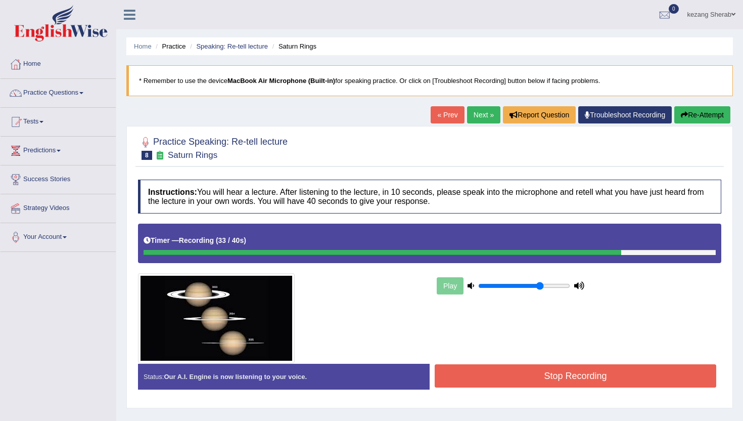
click at [545, 371] on button "Stop Recording" at bounding box center [576, 375] width 282 height 23
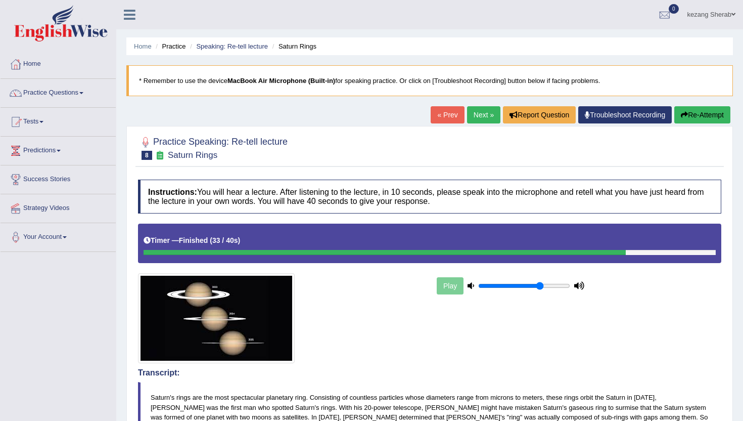
click at [479, 116] on link "Next »" at bounding box center [483, 114] width 33 height 17
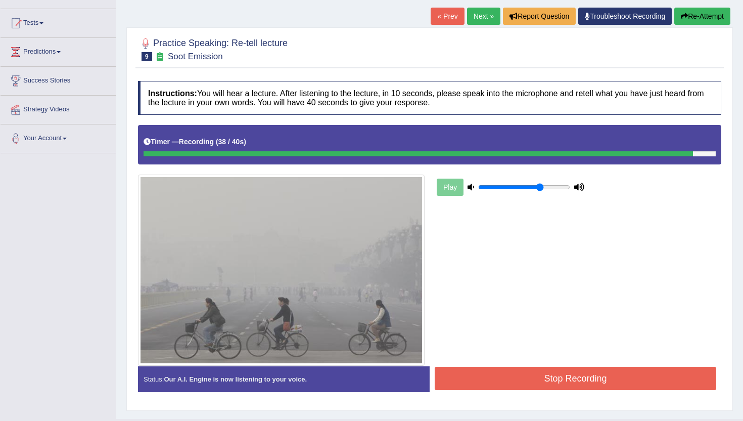
scroll to position [122, 0]
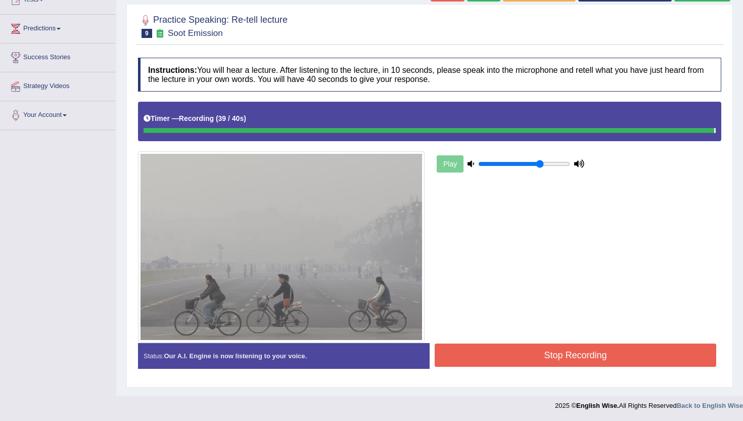
click at [561, 352] on button "Stop Recording" at bounding box center [576, 354] width 282 height 23
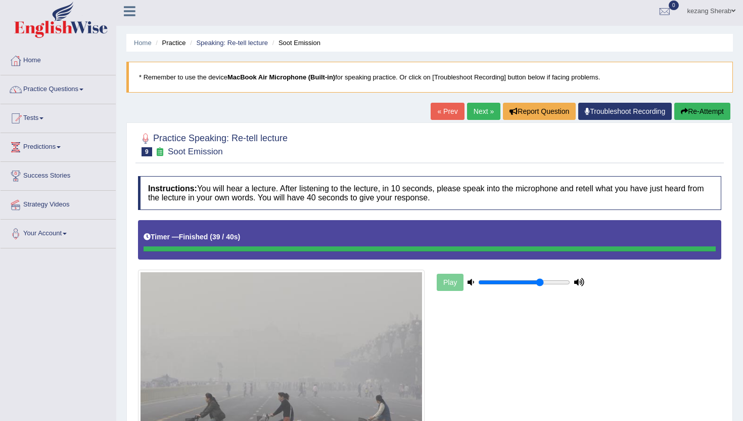
scroll to position [0, 0]
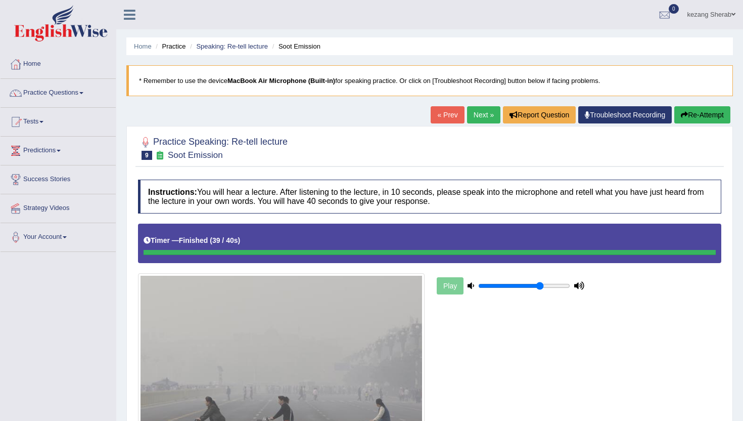
click at [478, 111] on link "Next »" at bounding box center [483, 114] width 33 height 17
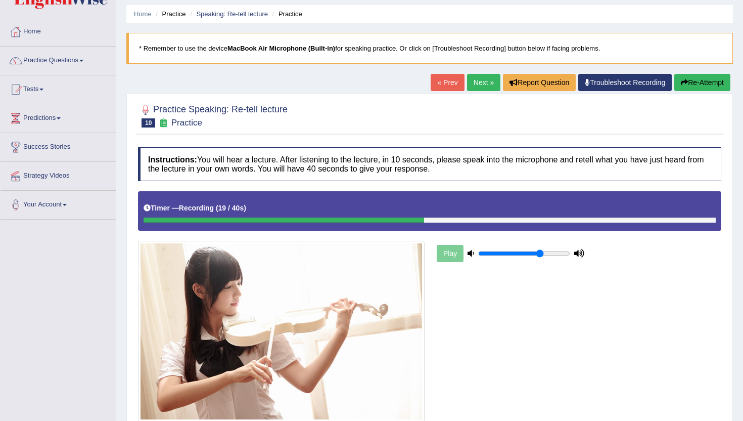
scroll to position [111, 0]
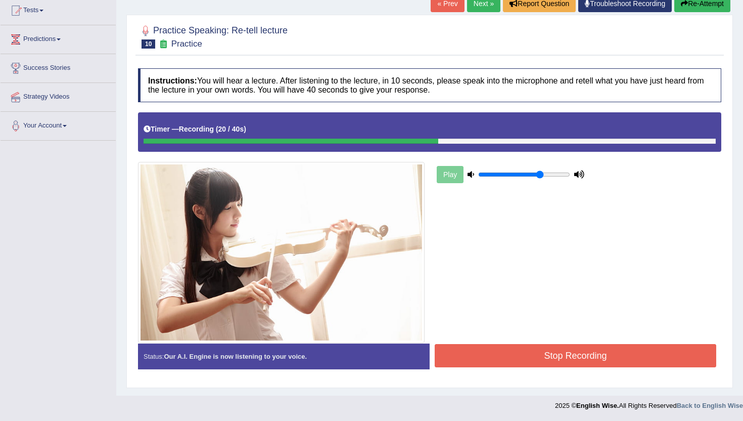
click at [547, 358] on button "Stop Recording" at bounding box center [576, 355] width 282 height 23
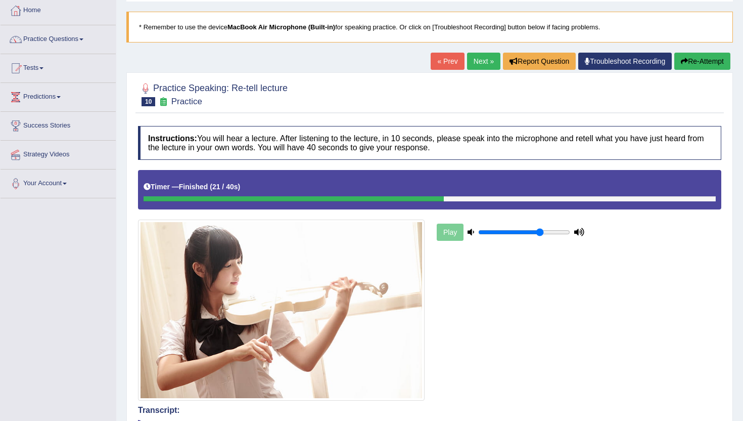
scroll to position [0, 0]
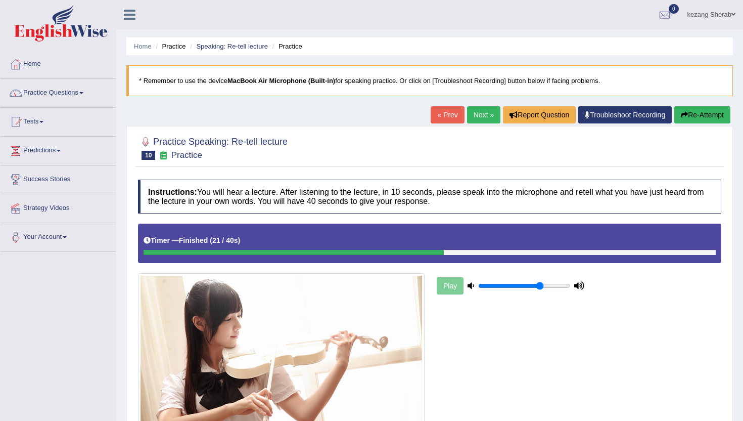
click at [474, 118] on link "Next »" at bounding box center [483, 114] width 33 height 17
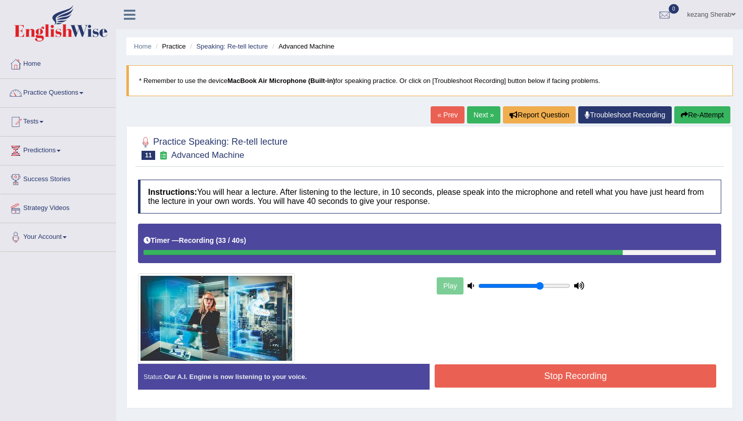
click at [525, 373] on button "Stop Recording" at bounding box center [576, 375] width 282 height 23
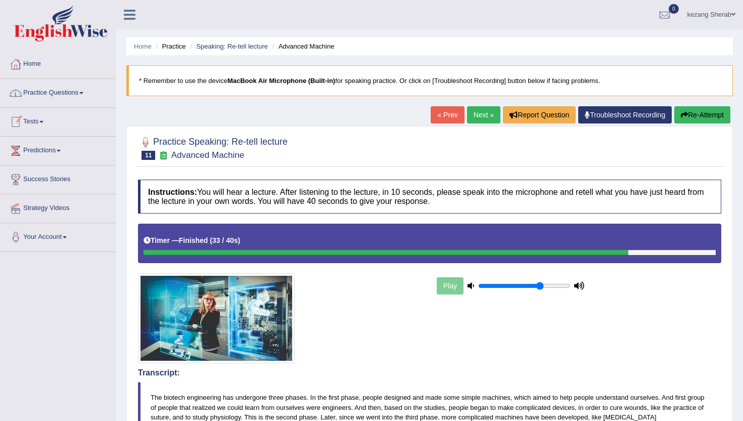
click at [90, 92] on link "Practice Questions" at bounding box center [58, 91] width 115 height 25
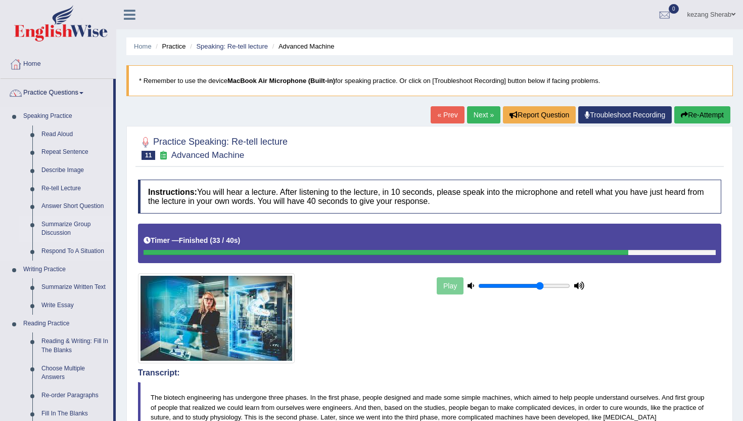
click at [60, 223] on link "Summarize Group Discussion" at bounding box center [75, 228] width 76 height 27
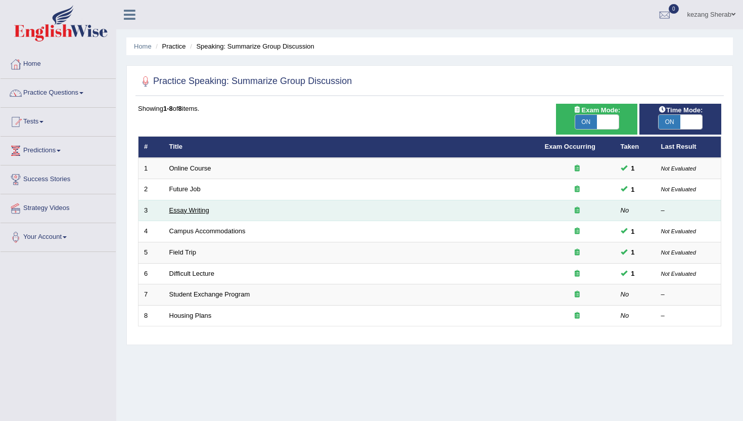
click at [188, 209] on link "Essay Writing" at bounding box center [189, 210] width 40 height 8
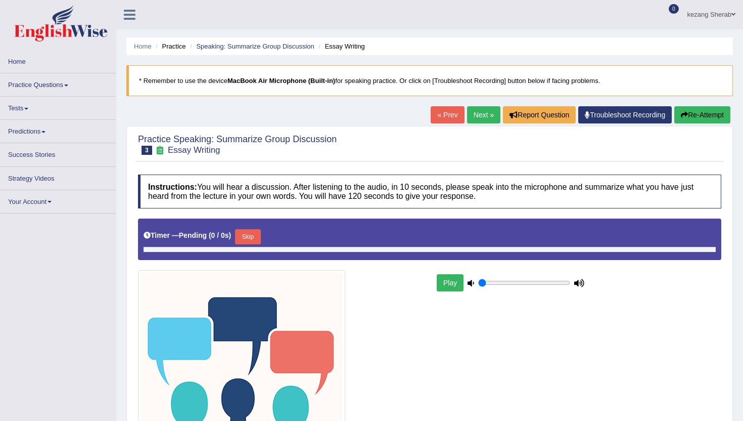
type input "0.7"
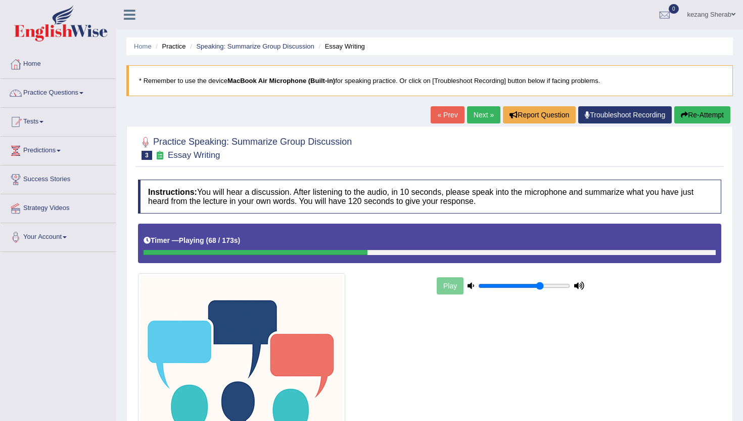
scroll to position [137, 0]
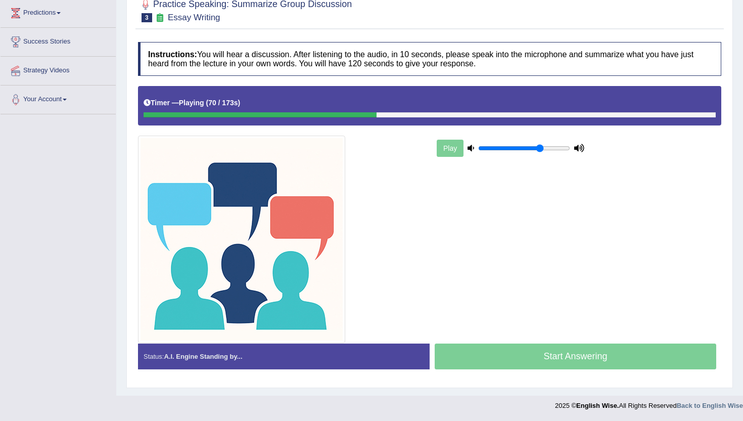
click at [445, 152] on div "Play" at bounding box center [511, 147] width 152 height 25
click at [425, 155] on div at bounding box center [281, 238] width 297 height 207
